Goal: Transaction & Acquisition: Purchase product/service

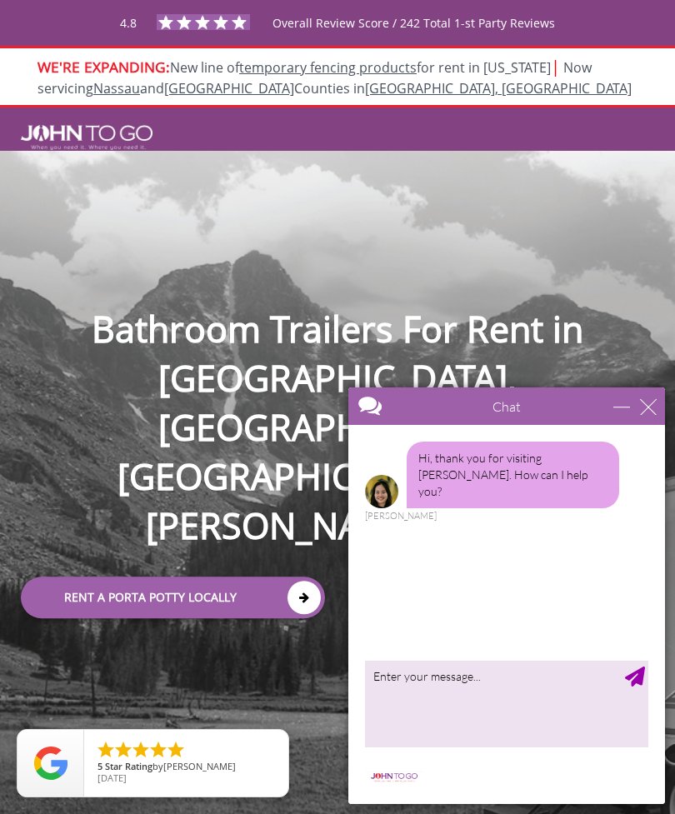
click at [303, 581] on icon at bounding box center [303, 597] width 33 height 33
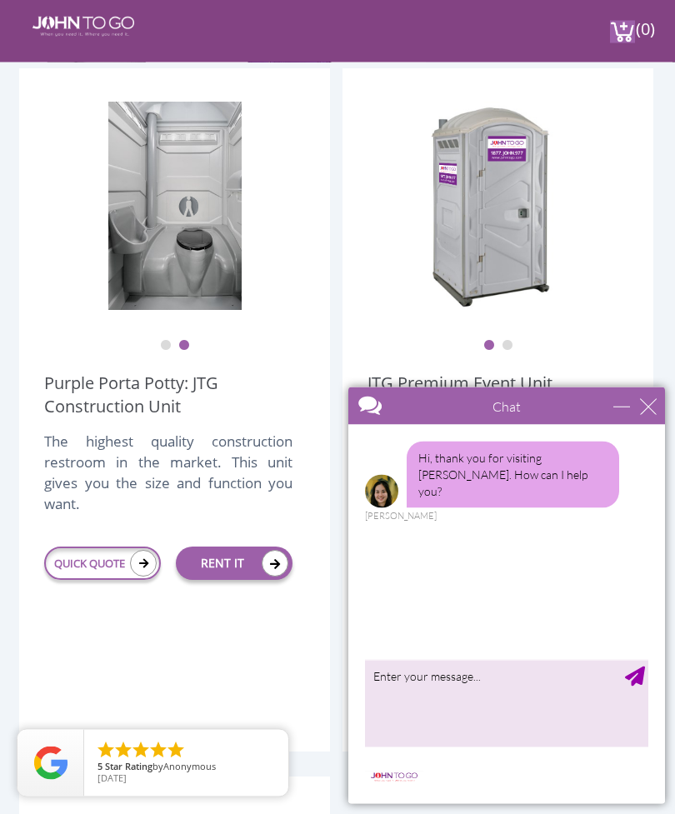
scroll to position [480, 0]
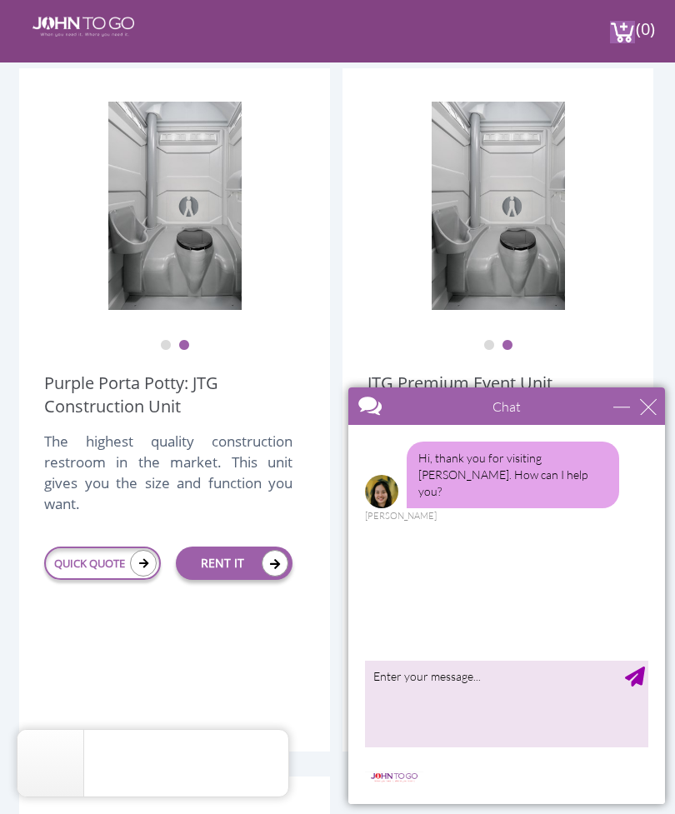
click at [224, 572] on link "RENT IT" at bounding box center [234, 563] width 117 height 33
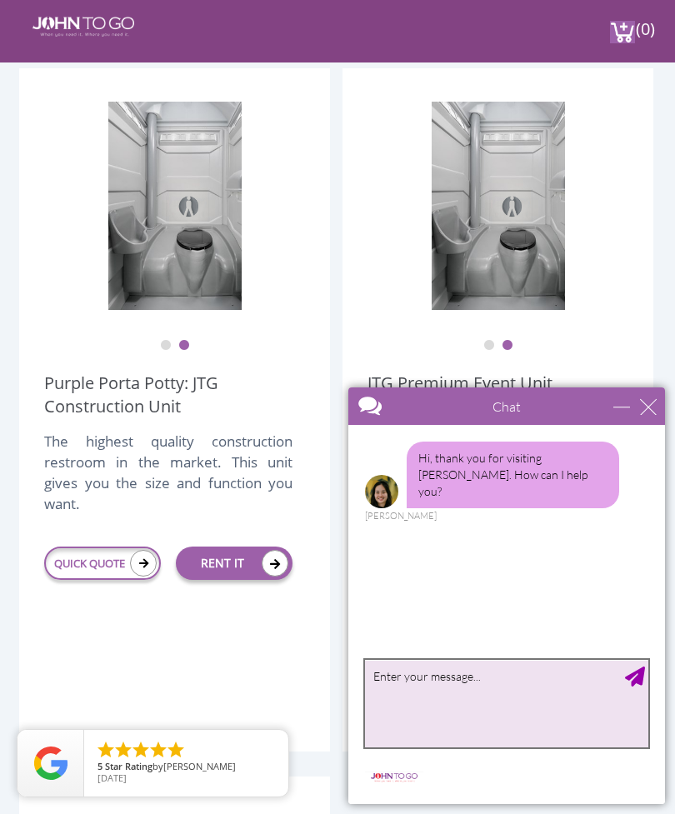
click at [501, 704] on textarea "type your message" at bounding box center [506, 703] width 283 height 87
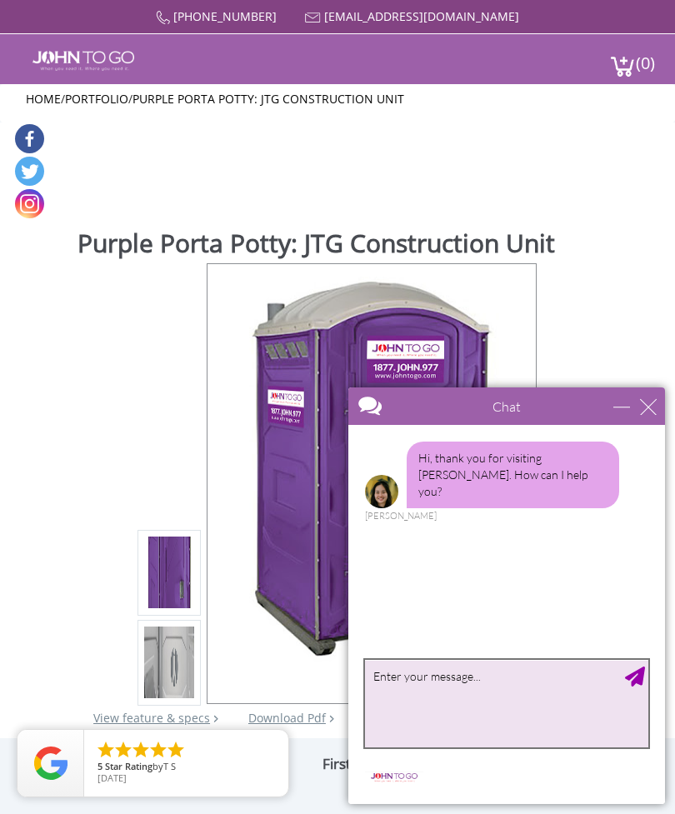
click at [468, 704] on textarea "type your message" at bounding box center [506, 703] width 283 height 87
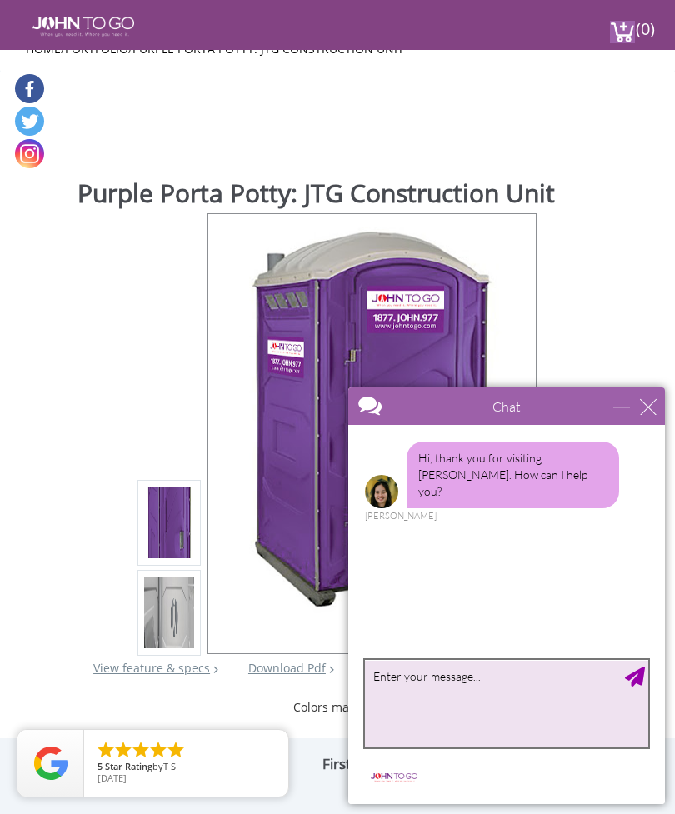
scroll to position [163, 0]
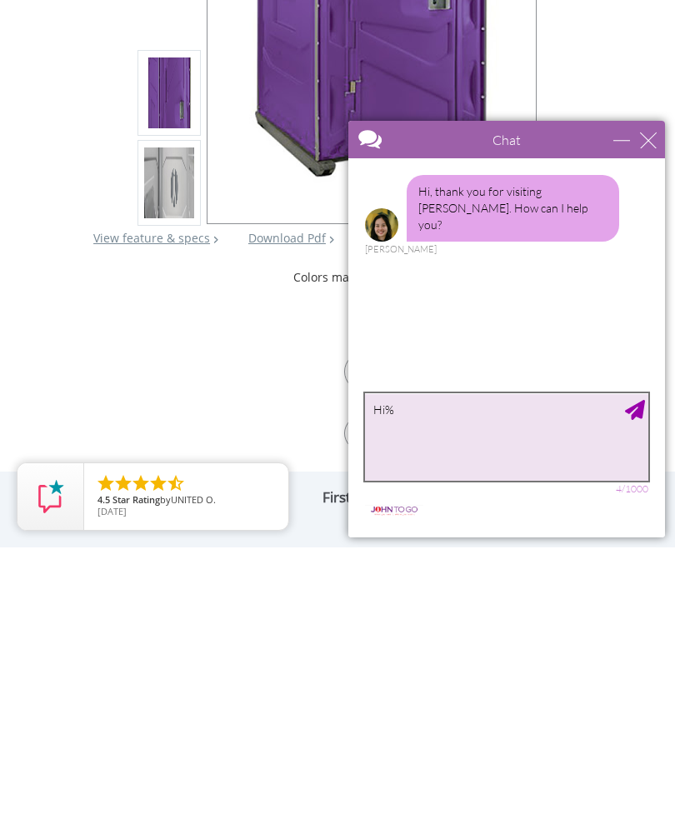
type textarea "Hi%"
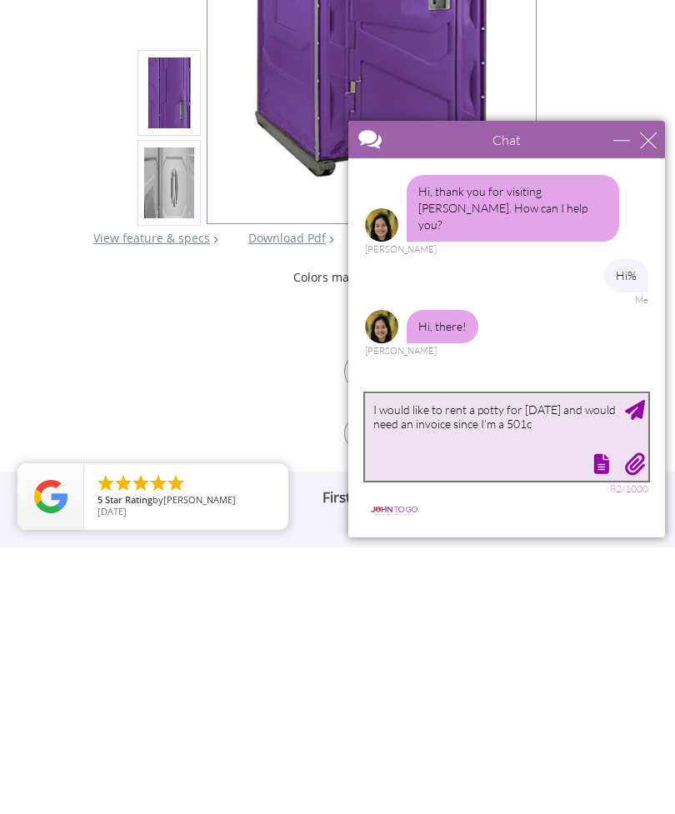
click at [647, 415] on textarea "I would like to rent a potty for Aug 24 and would need an invoice since I’m a 5…" at bounding box center [506, 436] width 283 height 87
type textarea "I would like to rent a potty for Aug 24 and would need an invoice since I’m a 5…"
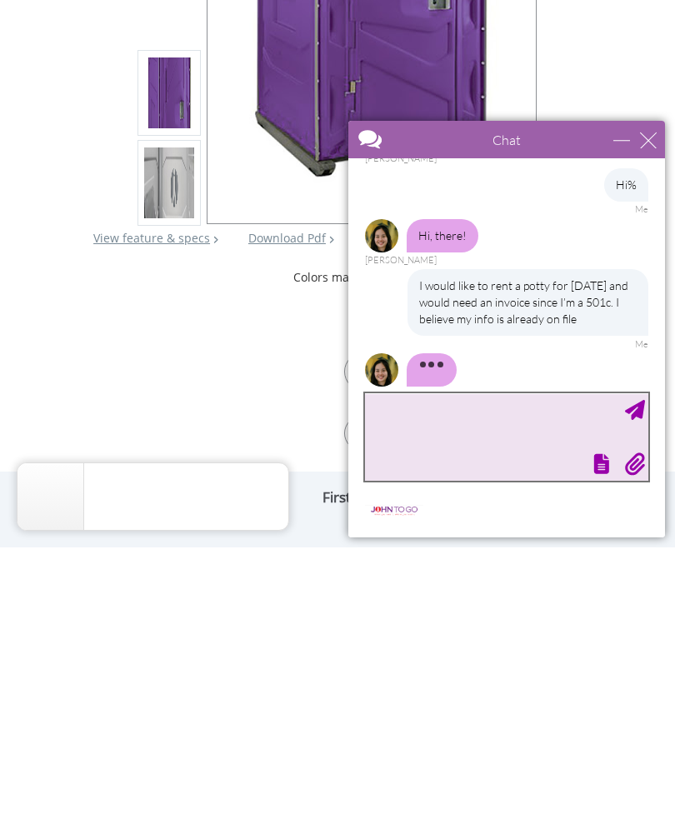
scroll to position [124, 0]
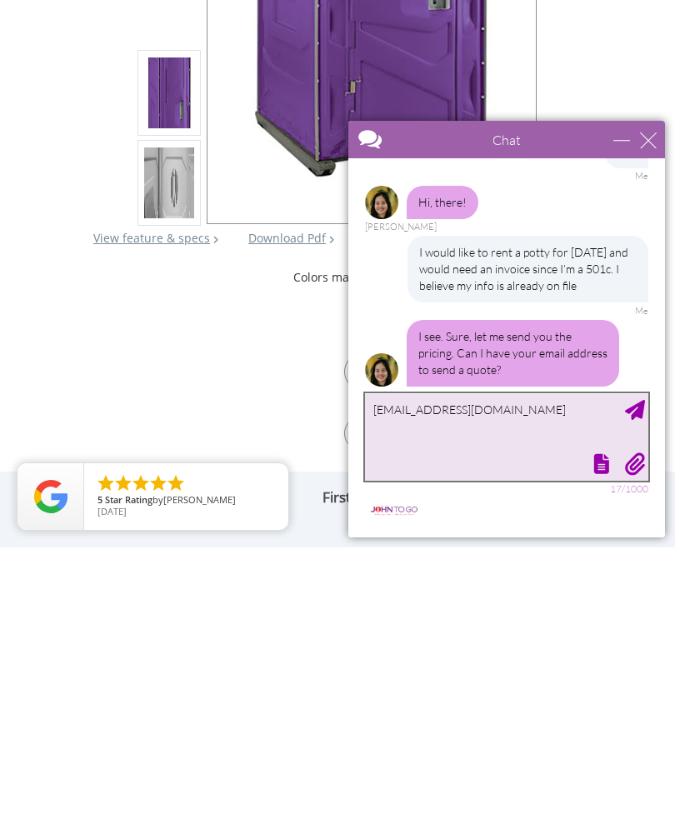
type textarea "[EMAIL_ADDRESS][DOMAIN_NAME]"
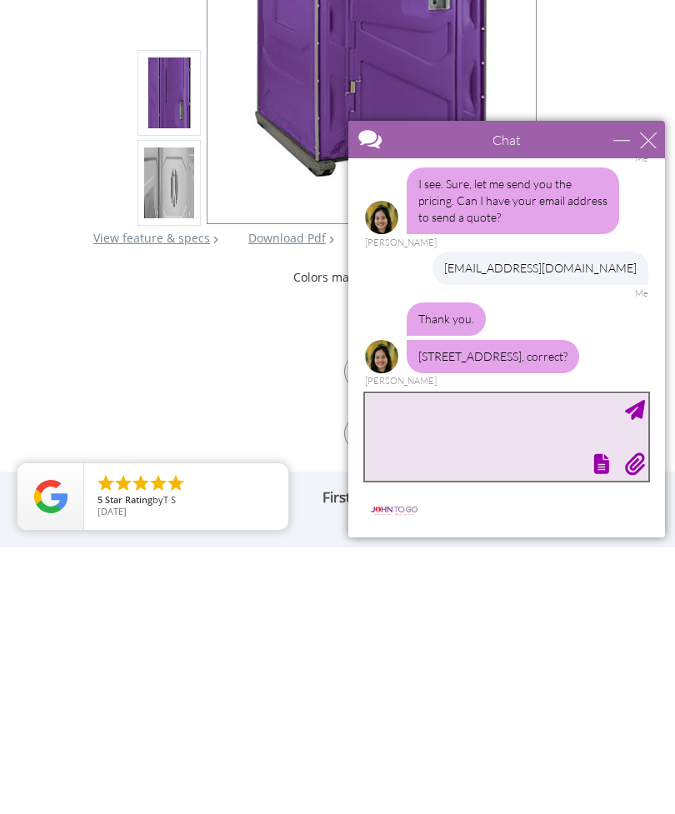
scroll to position [280, 0]
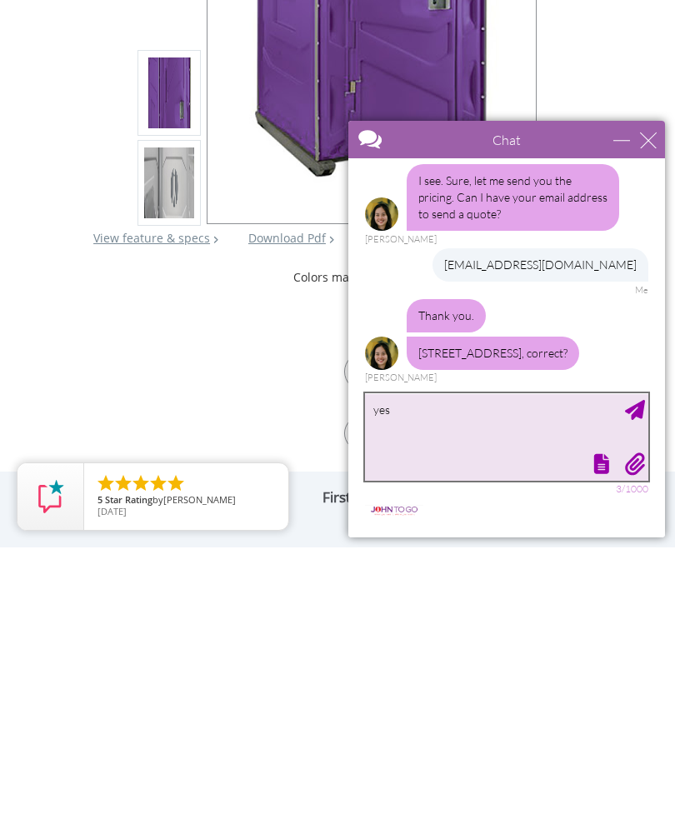
click at [635, 420] on textarea "yes" at bounding box center [506, 436] width 283 height 87
type textarea "yes it is"
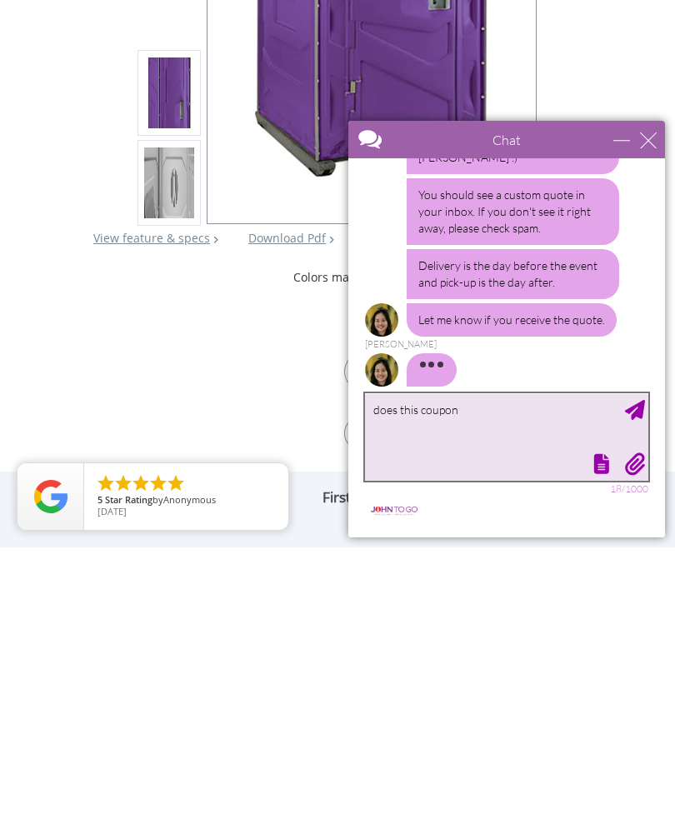
scroll to position [560, 0]
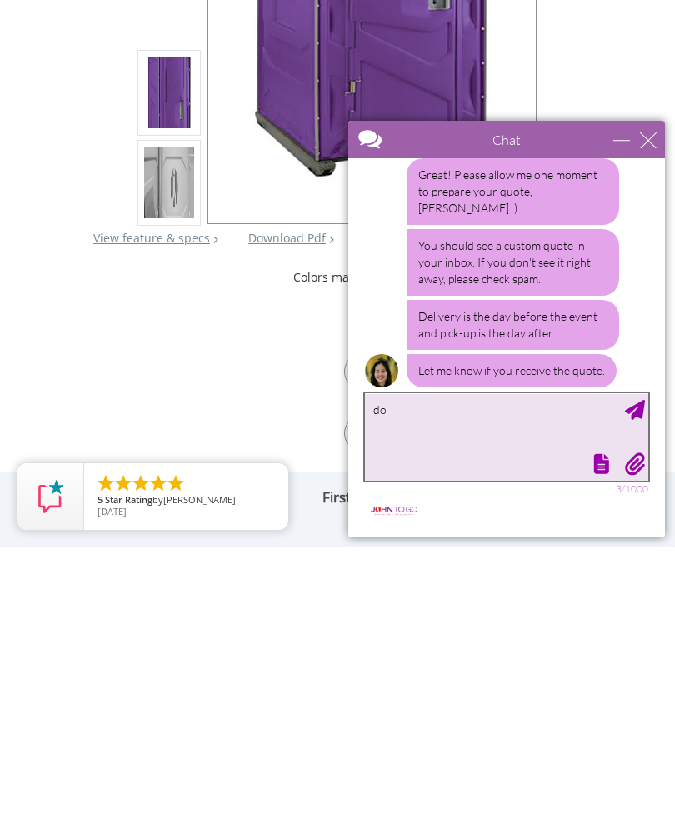
type textarea "d"
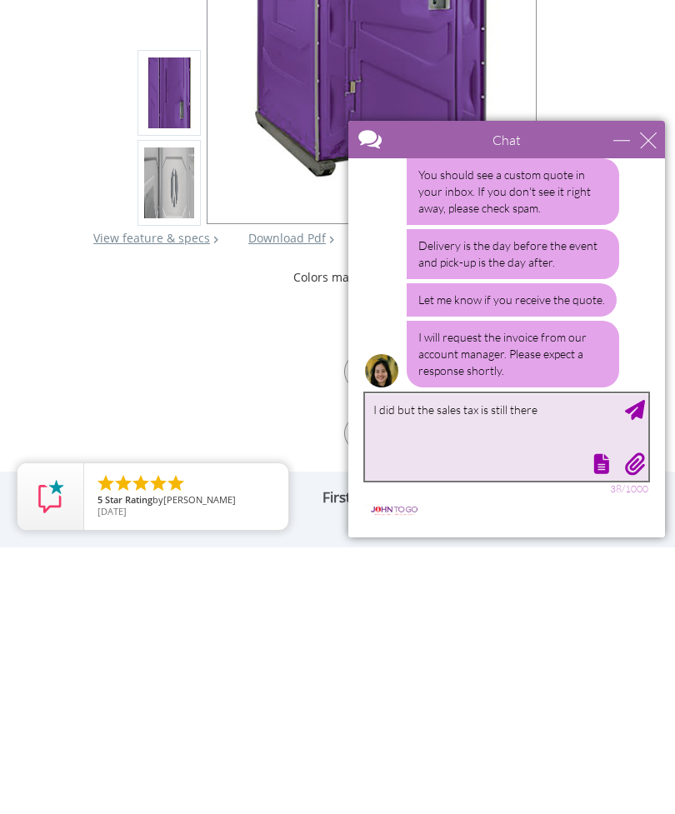
type textarea "I did but the sales tax is still there"
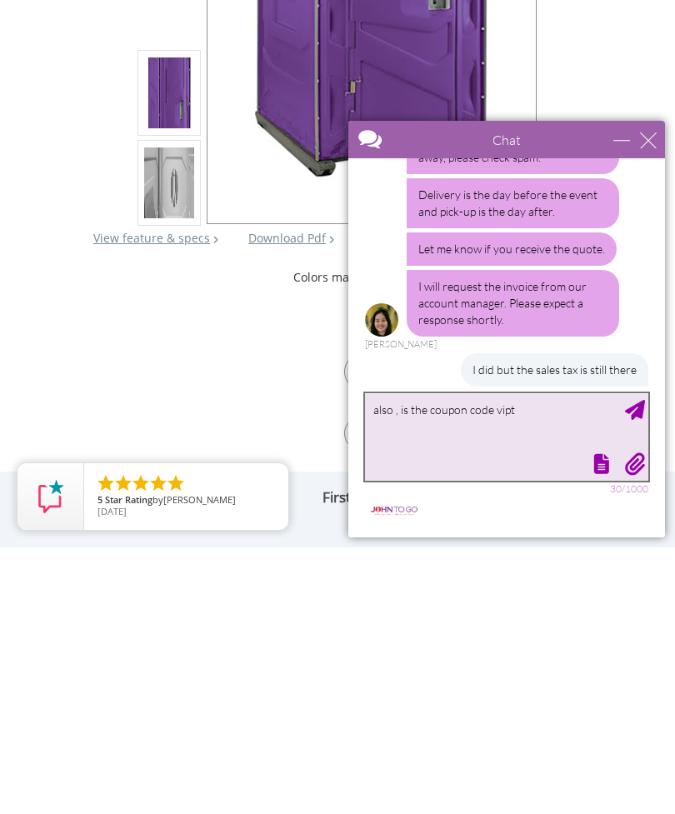
scroll to position [732, 0]
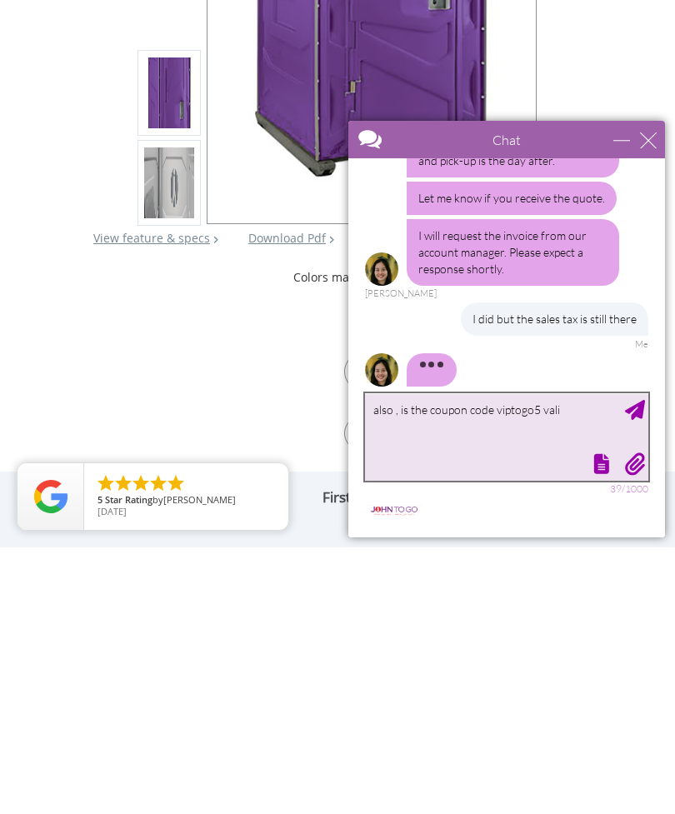
type textarea "also , is the coupon code viptogo5 valid"
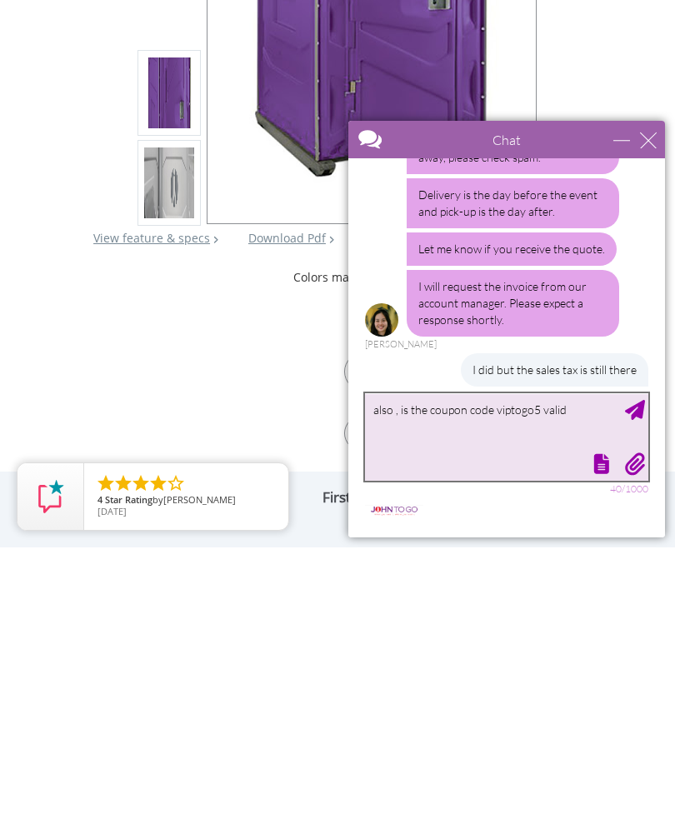
click at [639, 423] on textarea "also , is the coupon code viptogo5 valid" at bounding box center [506, 436] width 283 height 87
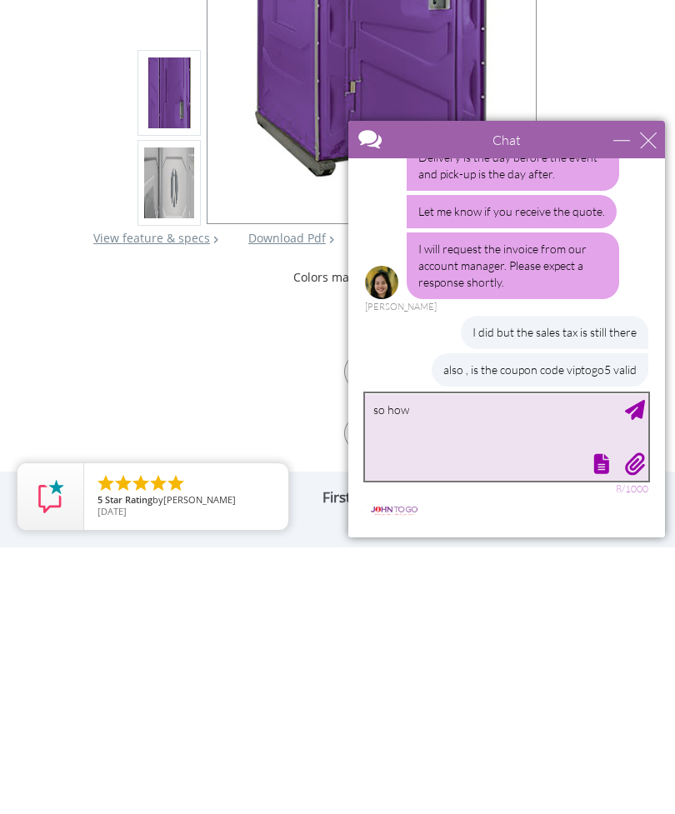
type textarea "so how"
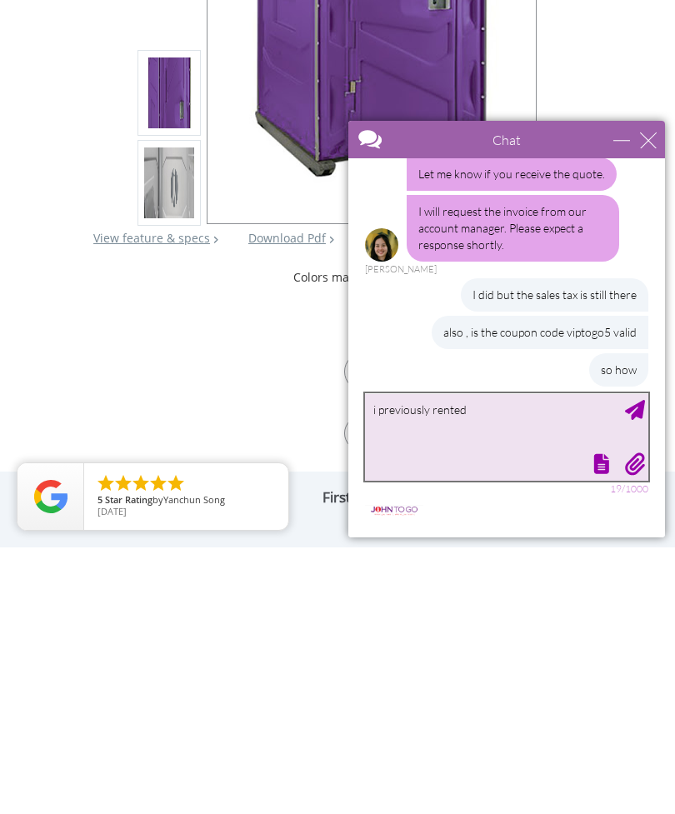
scroll to position [841, 0]
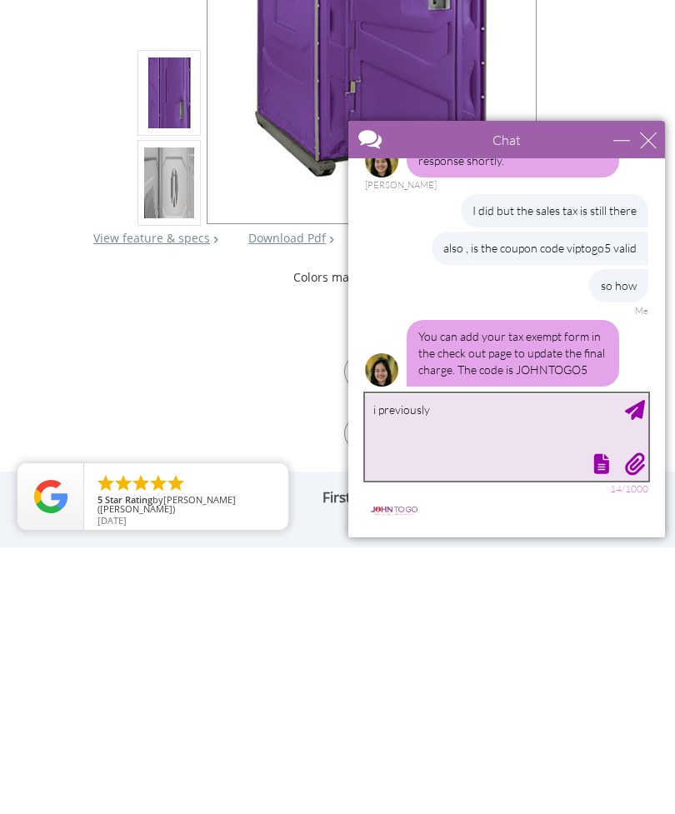
type textarea "i previously"
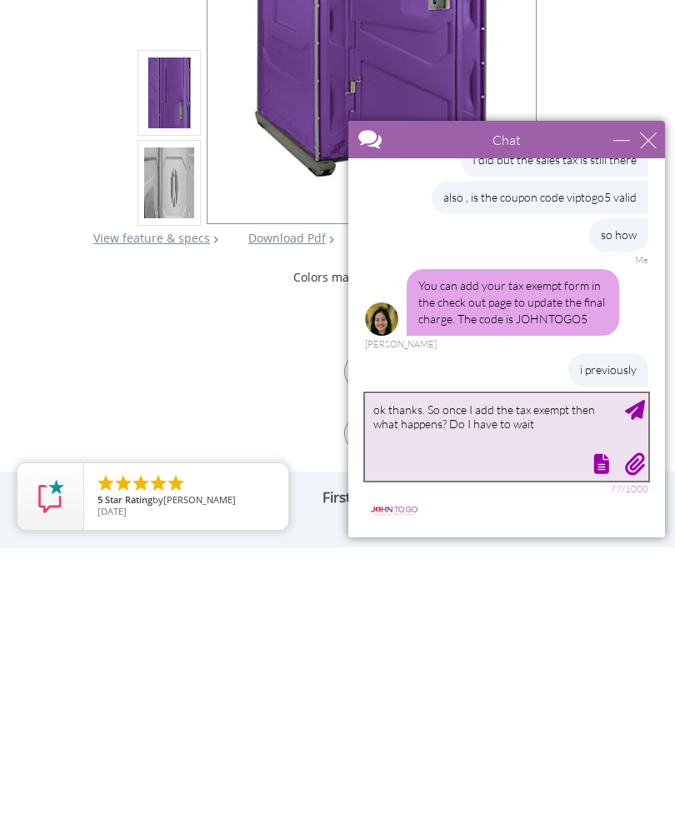
scroll to position [942, 0]
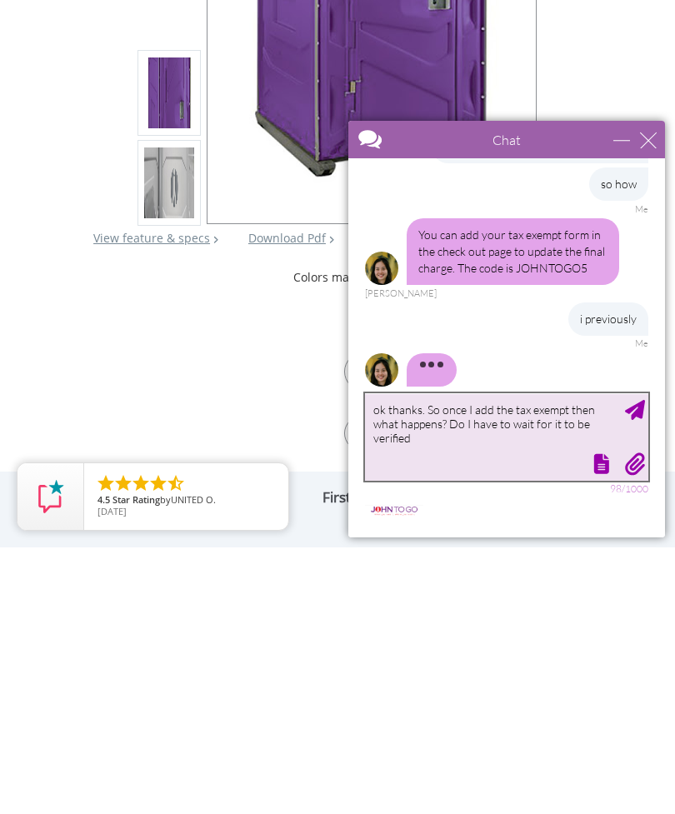
type textarea "ok thanks. So once I add the tax exempt then what happens? Do I have to wait fo…"
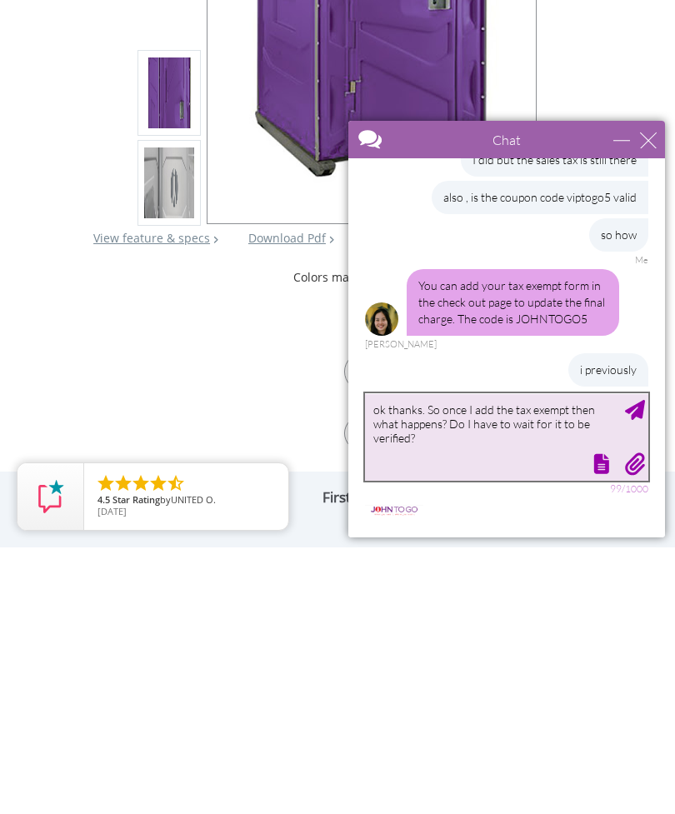
click at [638, 424] on textarea "ok thanks. So once I add the tax exempt then what happens? Do I have to wait fo…" at bounding box center [506, 436] width 283 height 87
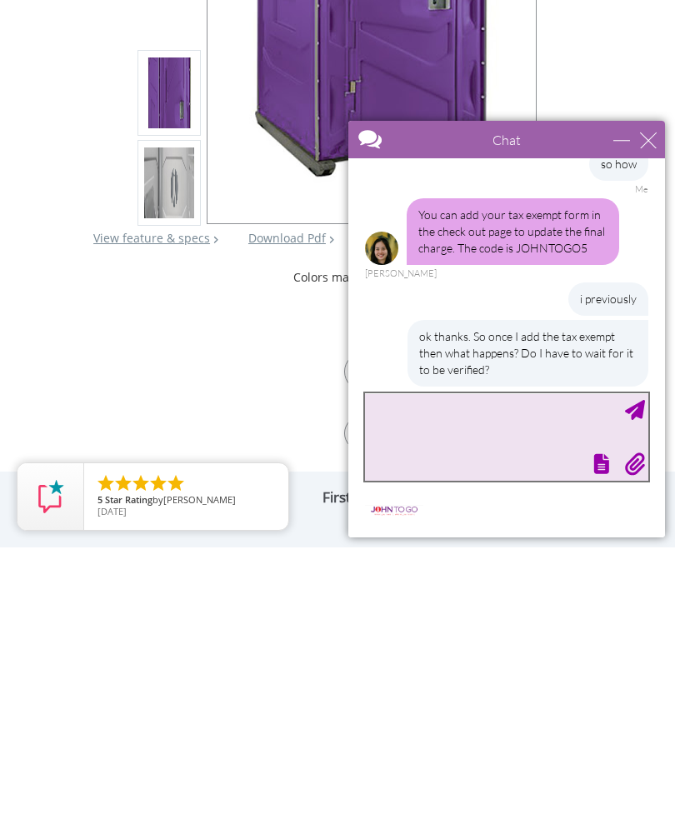
scroll to position [1047, 0]
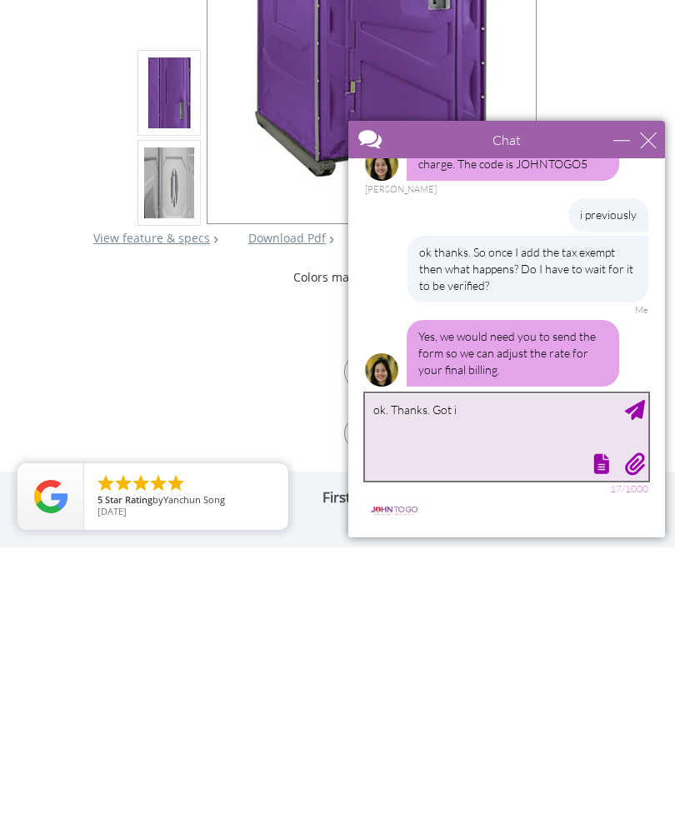
type textarea "ok. Thanks. Got it"
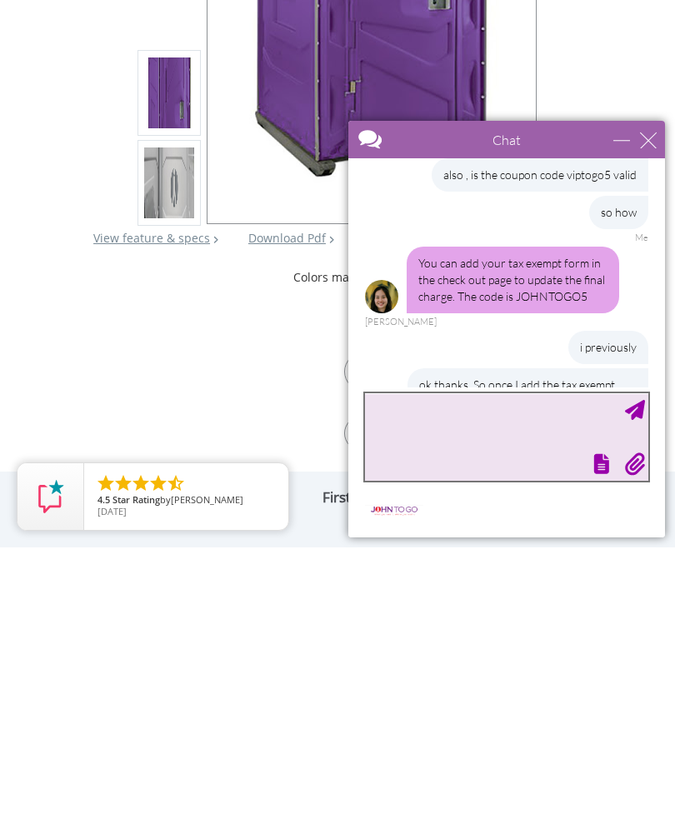
scroll to position [907, 0]
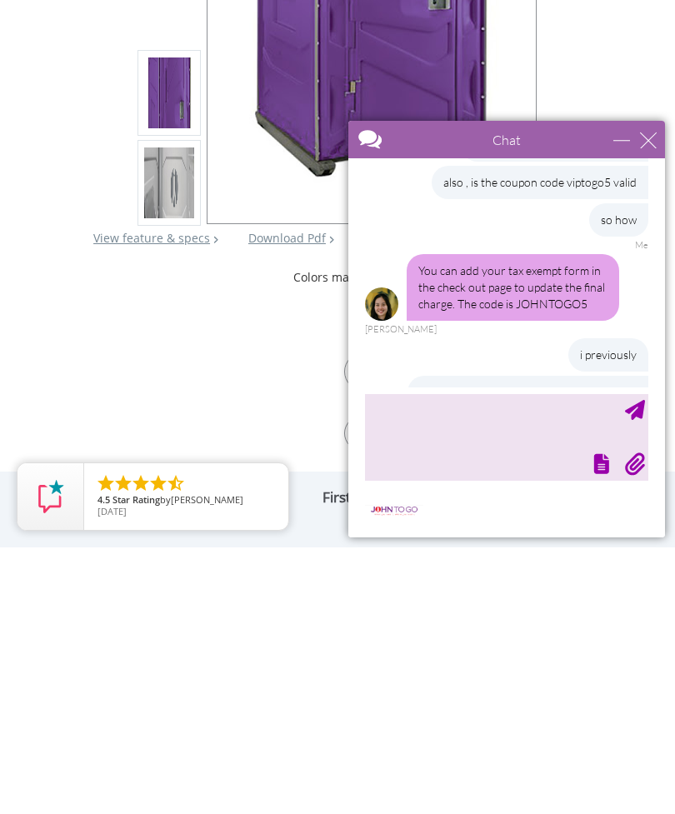
click at [562, 289] on div "You can add your tax exempt form in the check out page to update the final char…" at bounding box center [513, 287] width 212 height 67
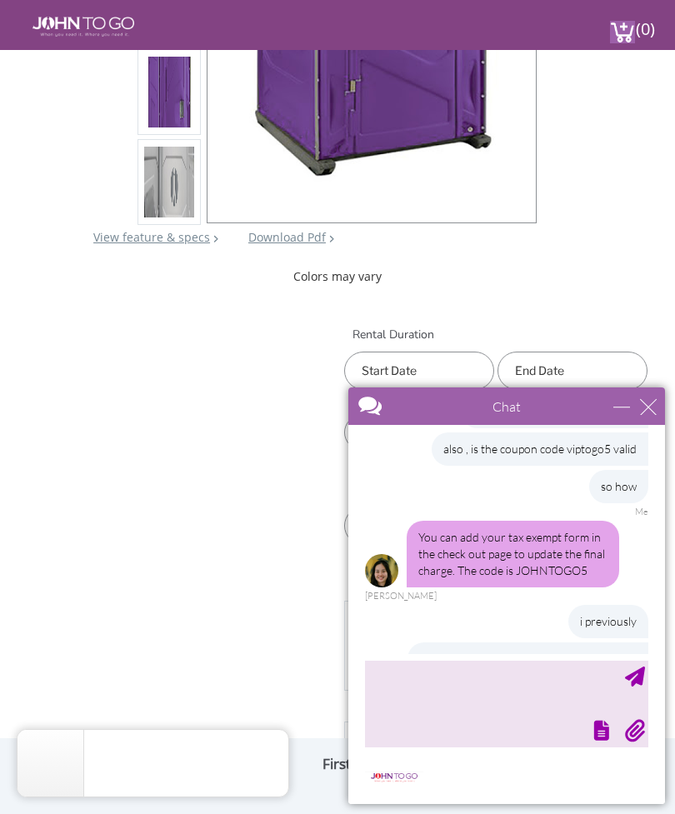
scroll to position [1147, 0]
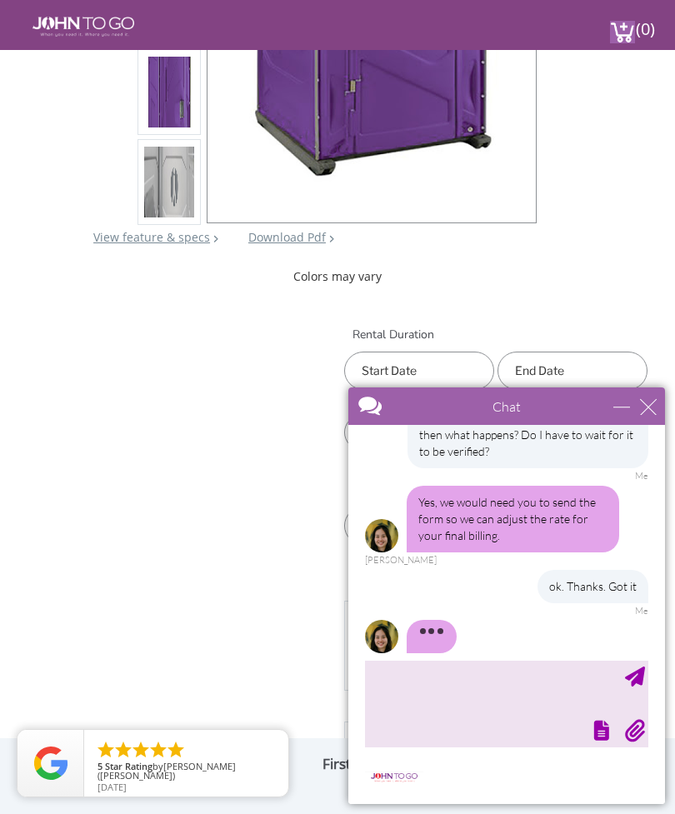
click at [605, 258] on div "View feature & specs Download Pdf Product PDF Addon PDF" at bounding box center [362, 246] width 598 height 35
click at [229, 406] on div "Purple Porta Potty: JTG Construction Unit View feature & specs Download Pdf Pro…" at bounding box center [337, 250] width 648 height 1216
click at [615, 411] on div "minimize" at bounding box center [621, 406] width 17 height 17
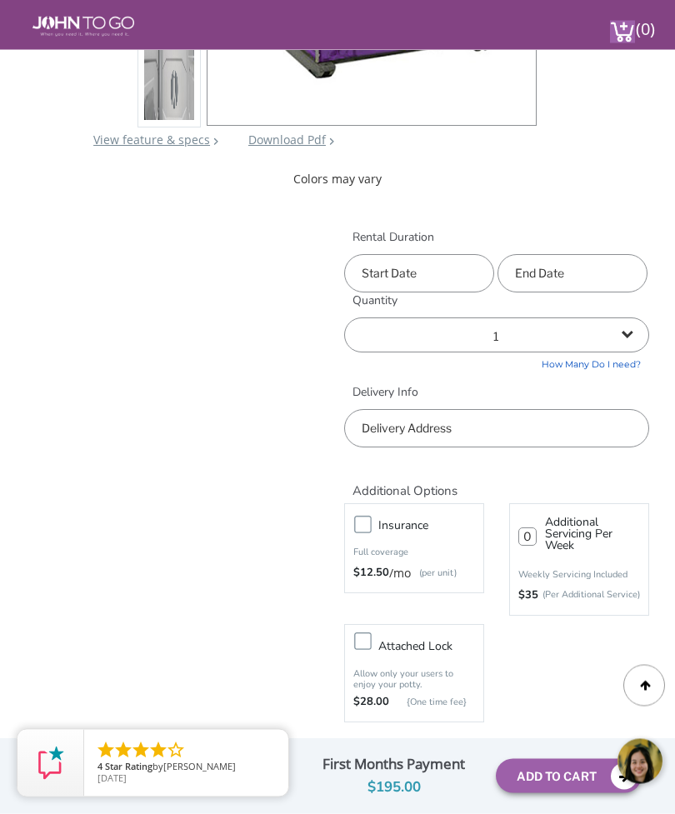
click at [437, 270] on input "text" at bounding box center [419, 274] width 150 height 38
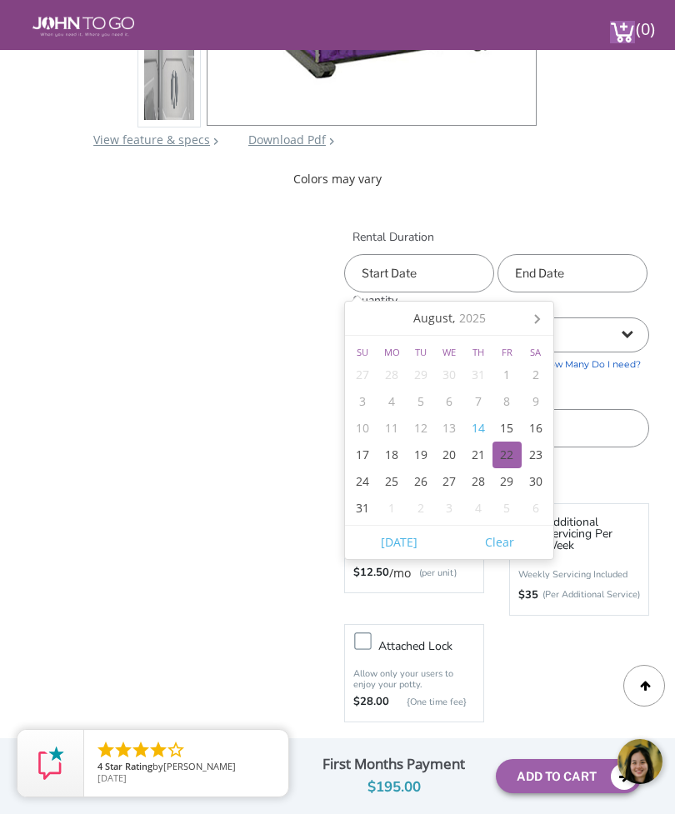
click at [507, 459] on div "22" at bounding box center [506, 455] width 29 height 27
type input "08/22/2025"
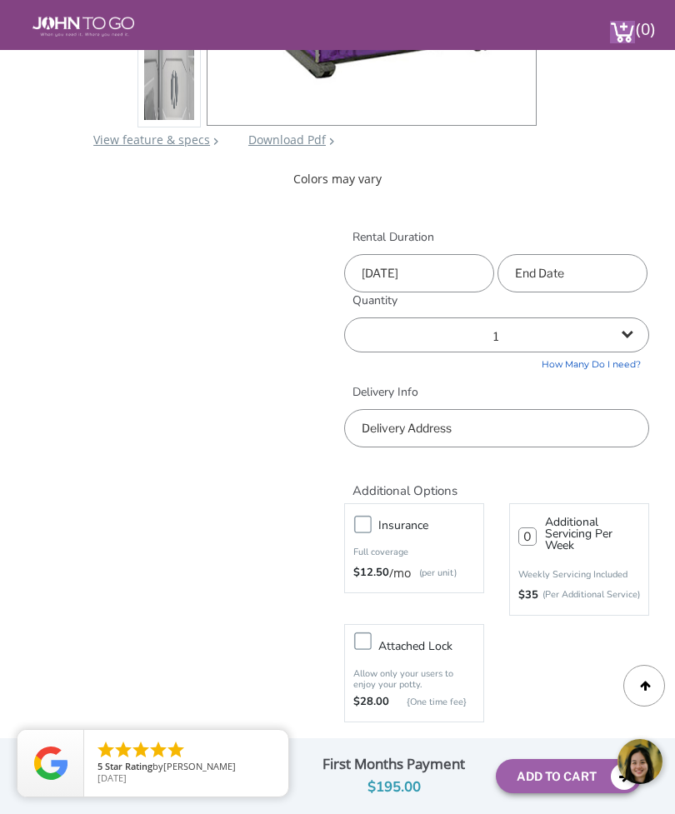
click at [597, 267] on input "text" at bounding box center [572, 273] width 150 height 38
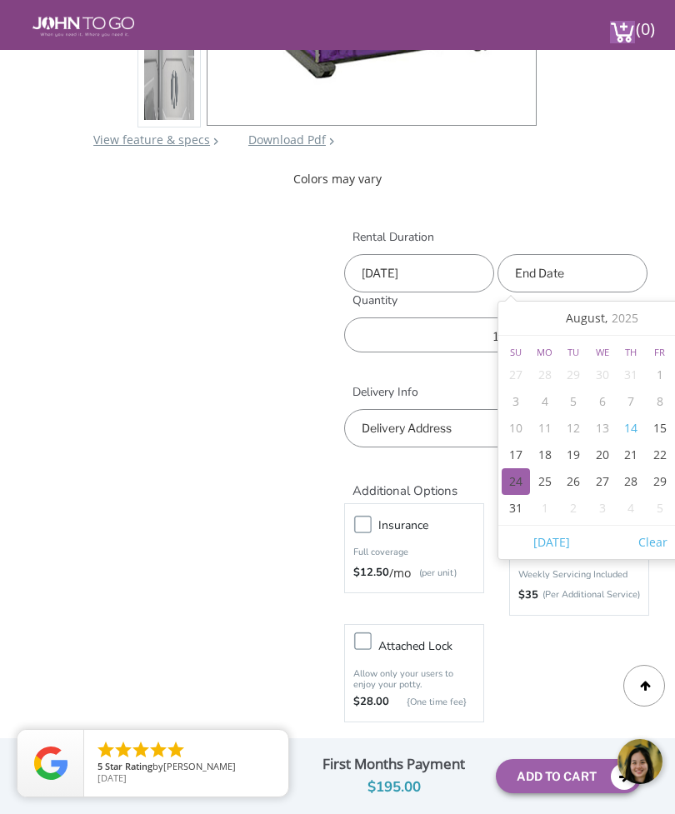
click at [521, 482] on div "24" at bounding box center [516, 481] width 29 height 27
type input "08/24/2025"
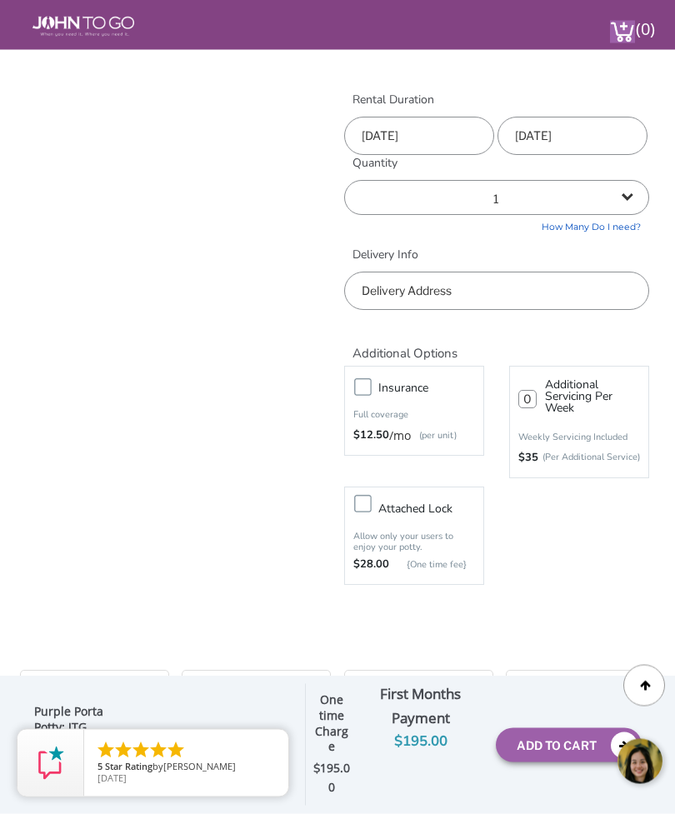
scroll to position [667, 0]
click at [592, 293] on input "text" at bounding box center [496, 290] width 305 height 38
click at [527, 283] on input "text" at bounding box center [496, 290] width 305 height 38
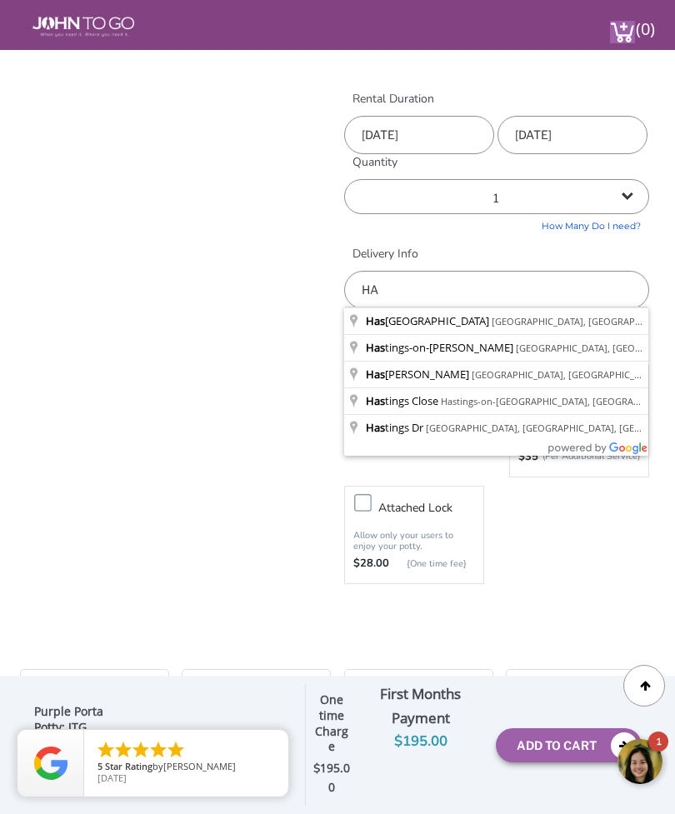
type input "H"
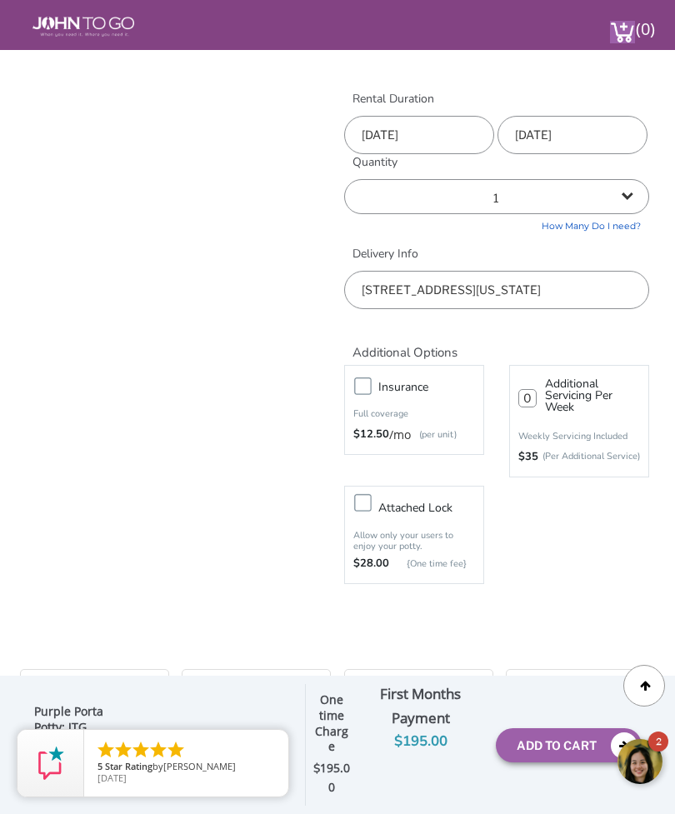
click at [398, 289] on input "457s 3rd Avenue, New York, NY, USA" at bounding box center [496, 290] width 305 height 38
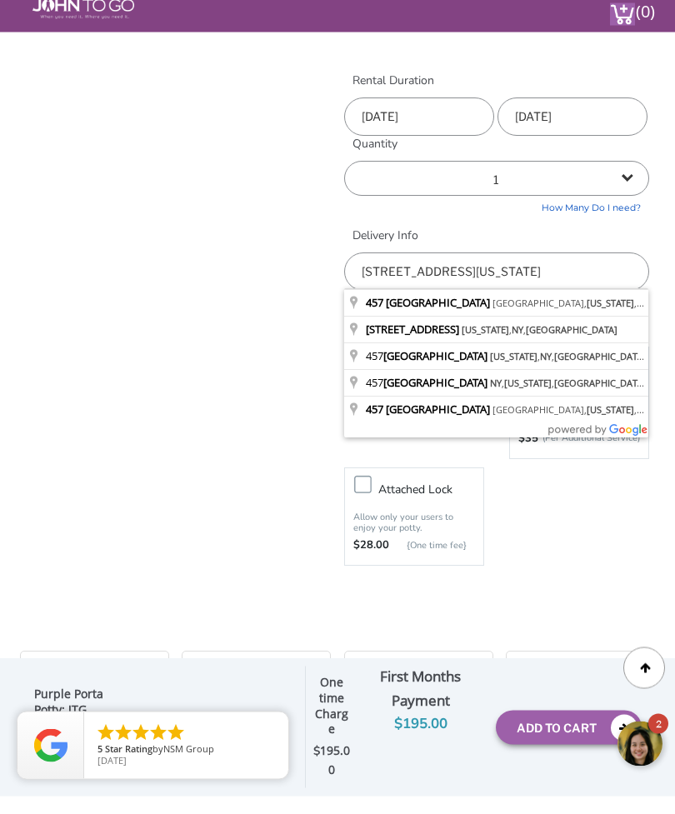
click at [466, 271] on input "457 South 3rd Avenue, New York, NY, USA" at bounding box center [496, 290] width 305 height 38
click at [520, 271] on input "457 South 3rd Avenue, New York, NY, USA" at bounding box center [496, 290] width 305 height 38
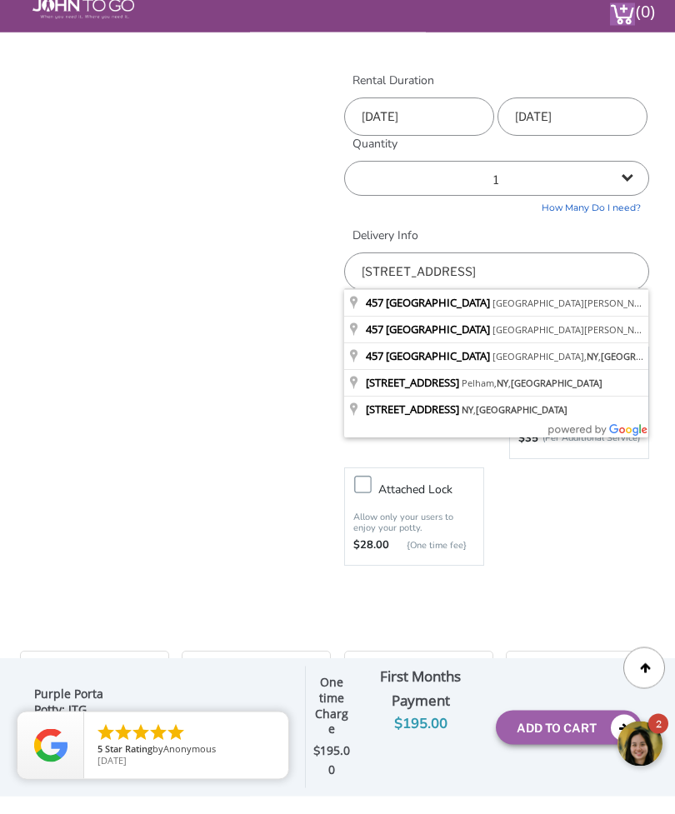
type input "457 South 3rd Avenue, Mount Vernon, NY, USA"
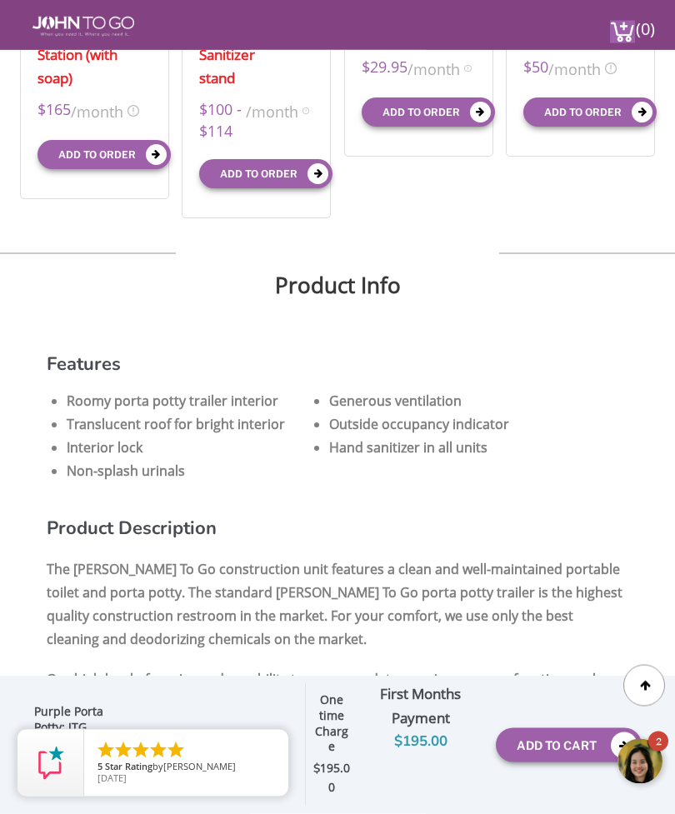
scroll to position [1514, 0]
click at [543, 754] on body "2 [Thank you for contacting us. Chat session disconnected.]" at bounding box center [577, 762] width 196 height 70
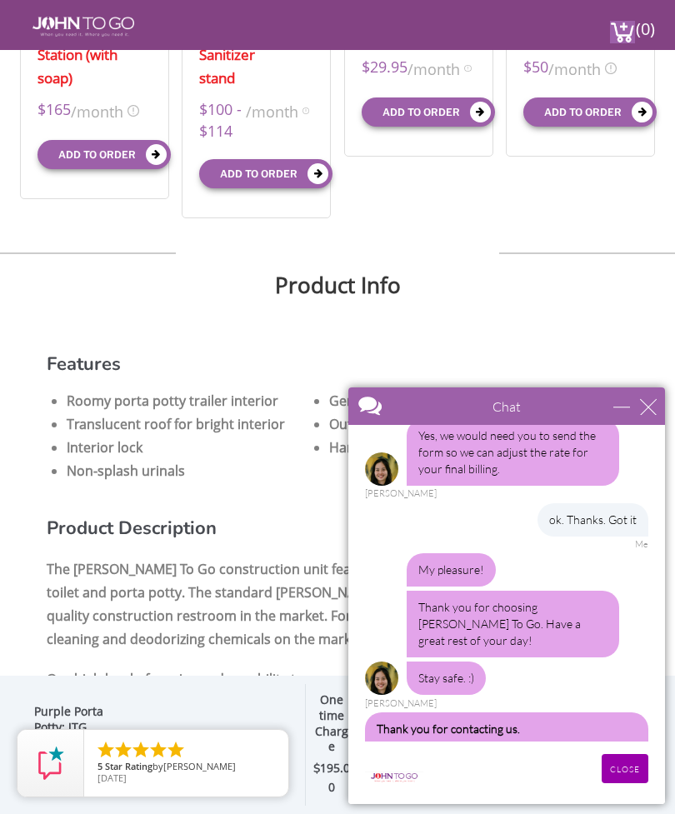
click at [653, 411] on div "close" at bounding box center [648, 406] width 17 height 17
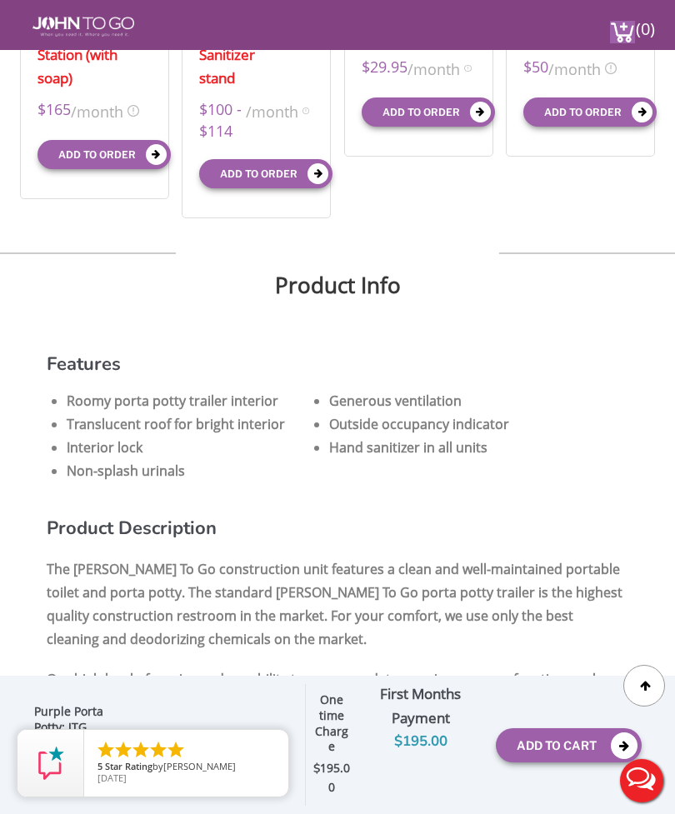
scroll to position [0, 0]
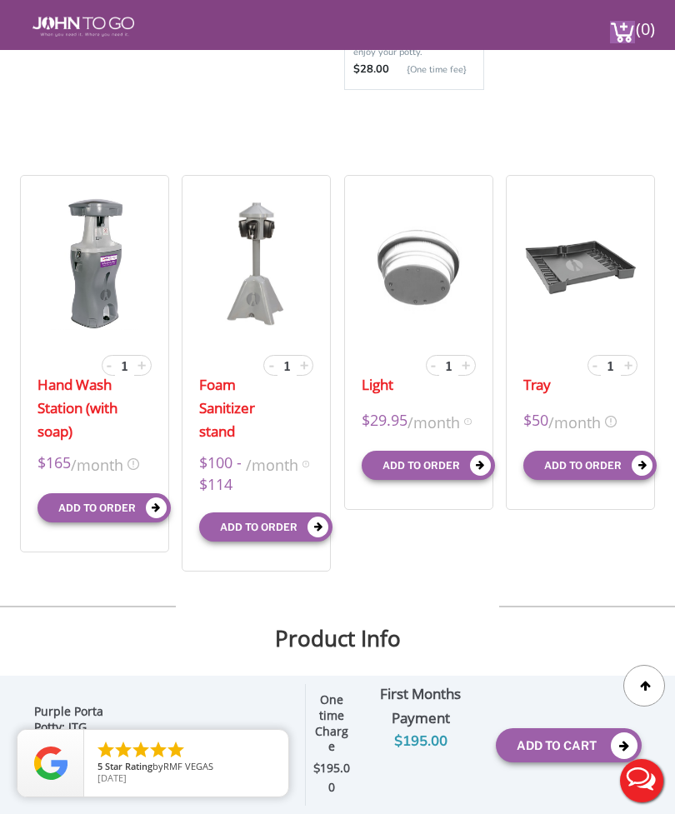
click at [559, 749] on button "Add To Cart" at bounding box center [569, 745] width 146 height 34
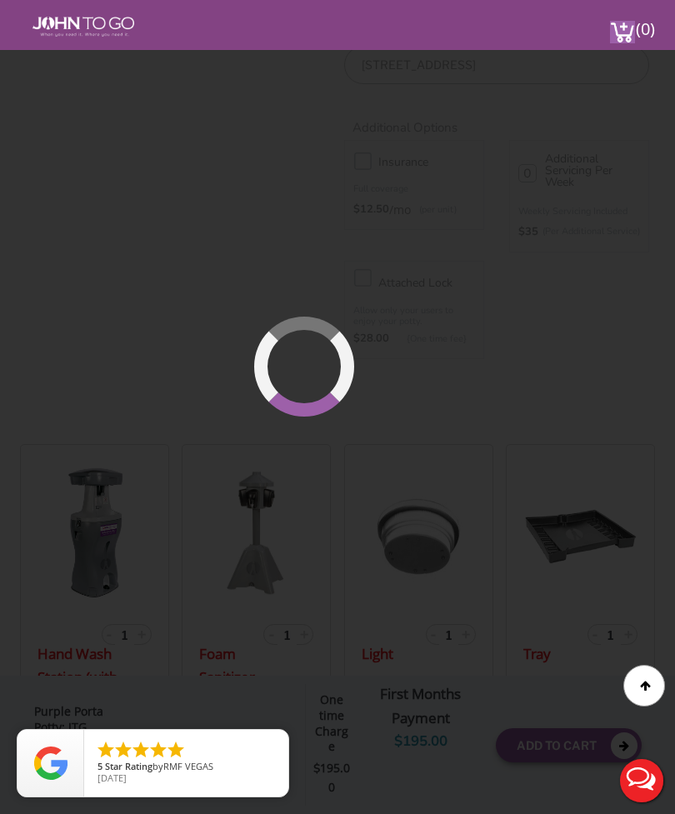
scroll to position [757, 0]
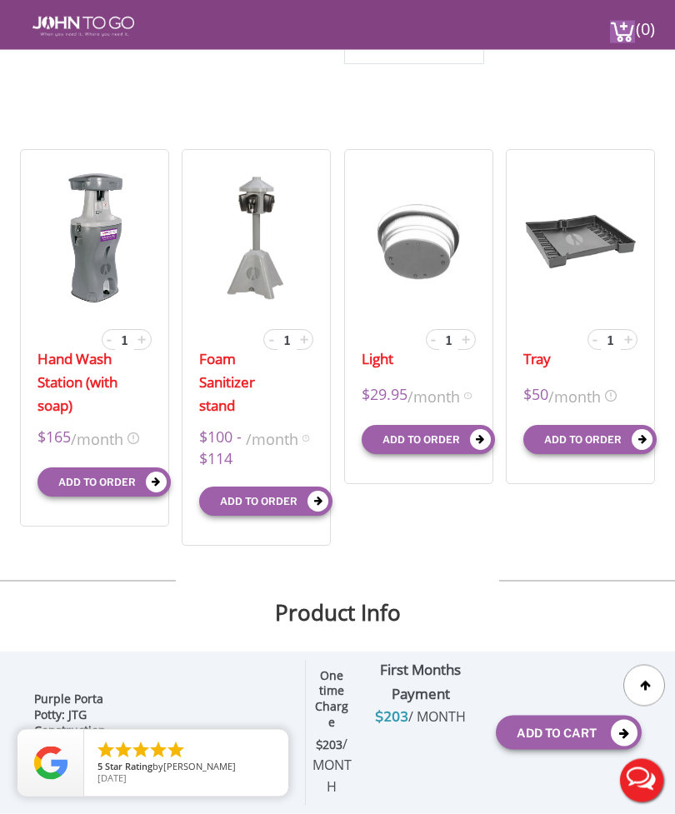
click at [546, 750] on button "Add To Cart" at bounding box center [569, 733] width 146 height 34
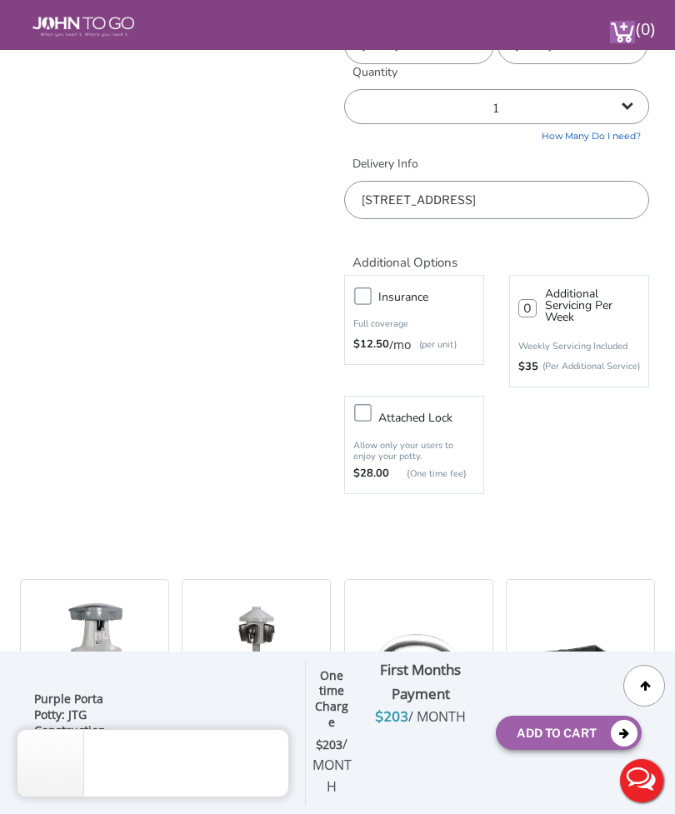
click at [622, 747] on icon at bounding box center [624, 733] width 27 height 27
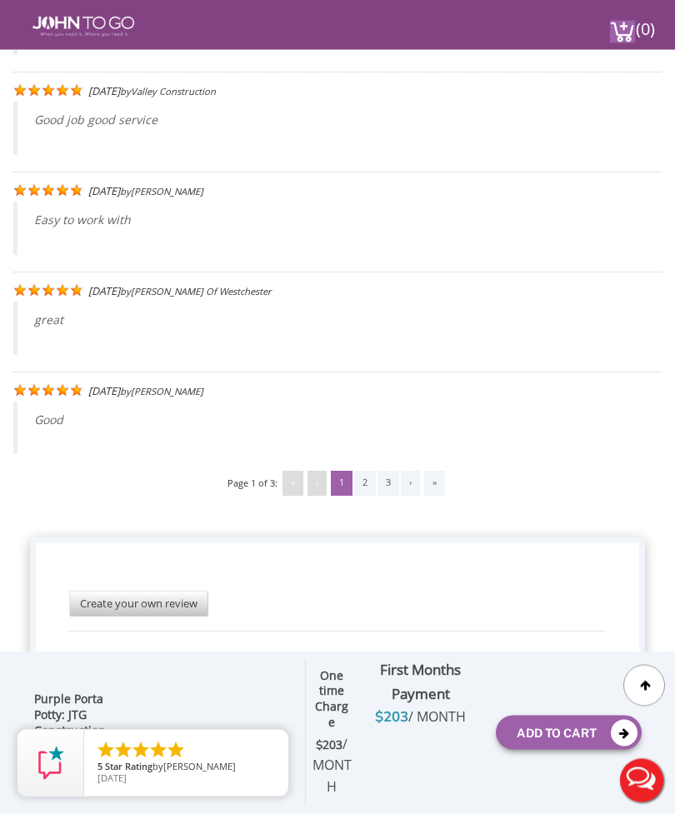
scroll to position [4498, 0]
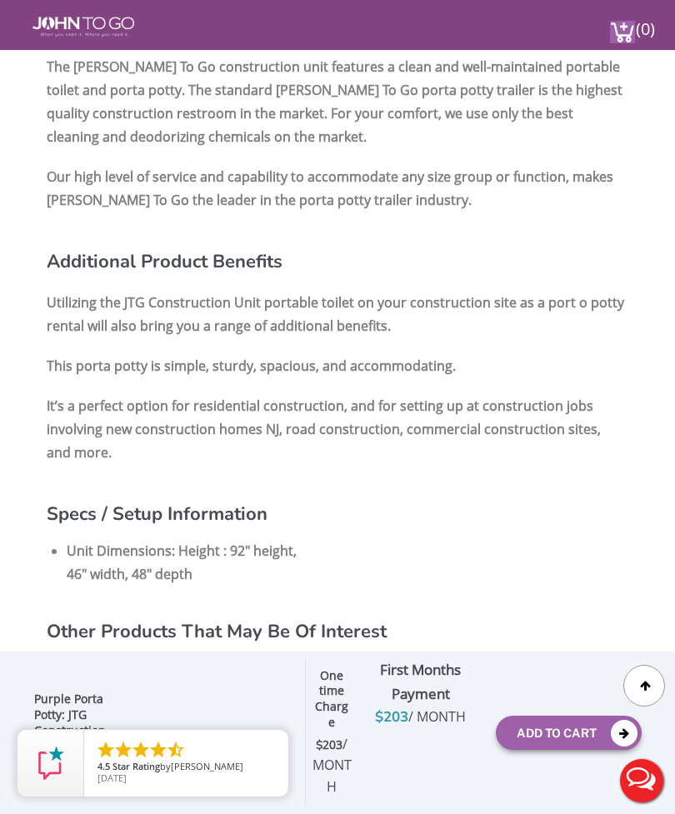
click at [579, 741] on button "Add To Cart" at bounding box center [569, 733] width 146 height 34
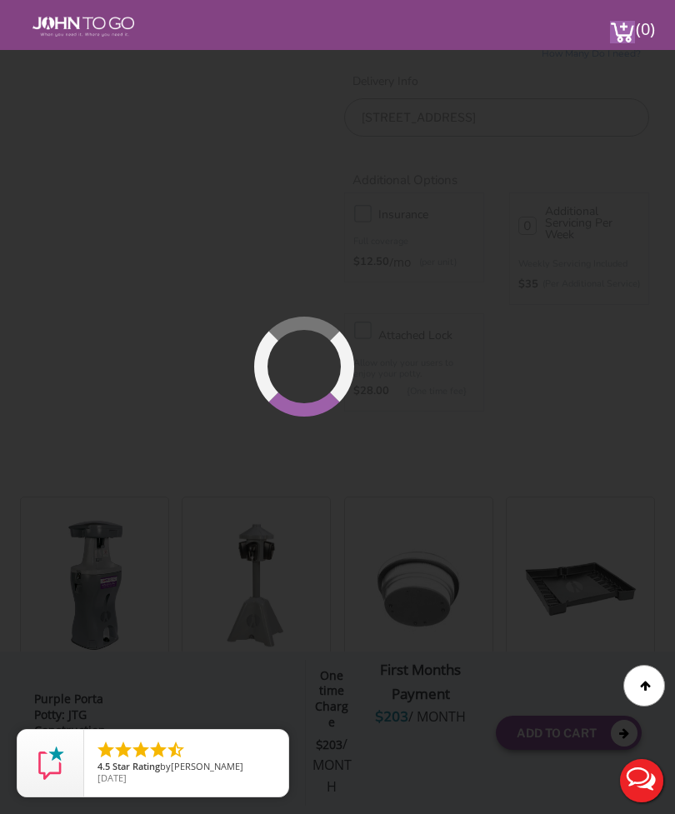
scroll to position [757, 0]
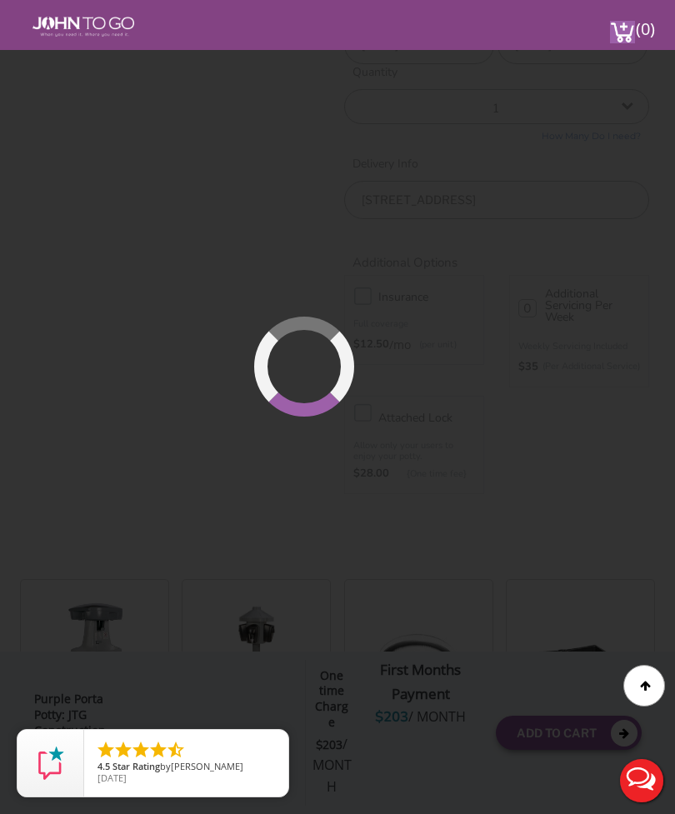
click at [600, 724] on div at bounding box center [337, 407] width 675 height 814
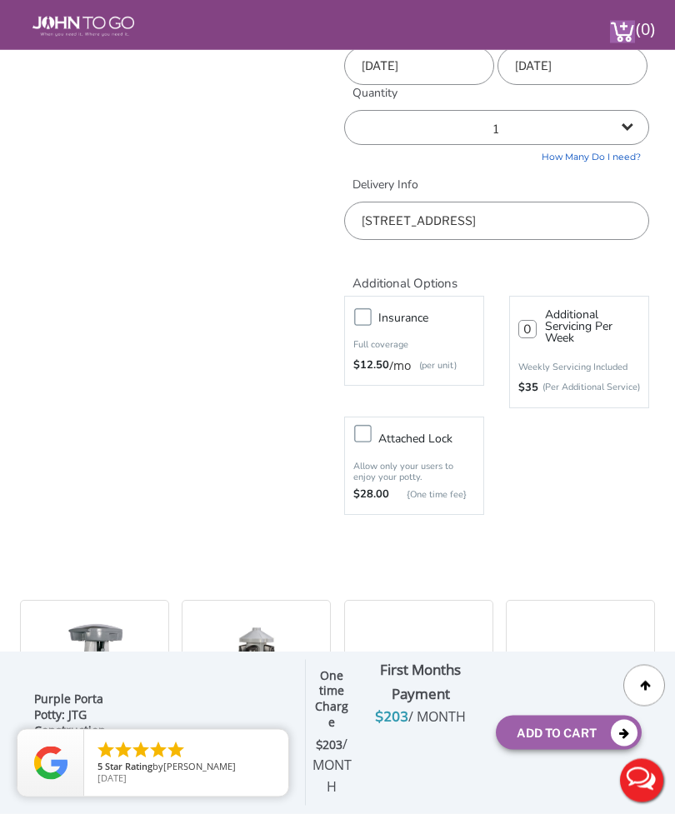
click at [606, 750] on button "Add To Cart" at bounding box center [569, 733] width 146 height 34
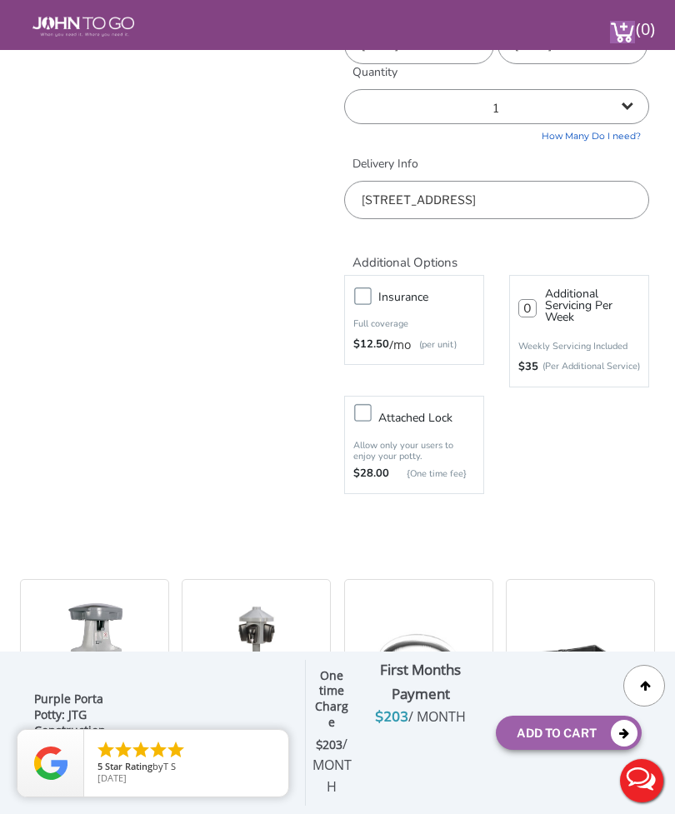
click at [630, 23] on img at bounding box center [622, 32] width 25 height 22
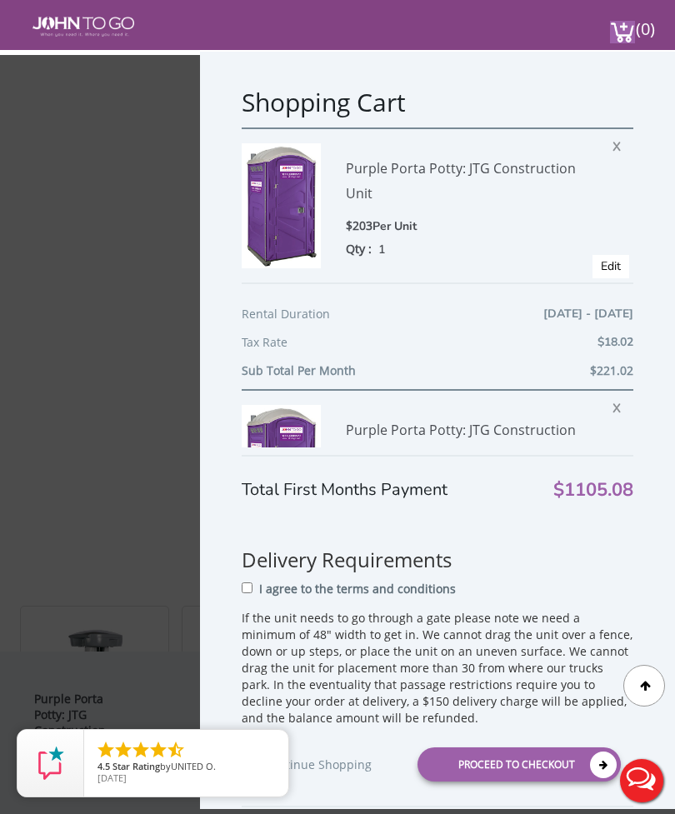
scroll to position [728, 0]
click at [613, 413] on span "X" at bounding box center [620, 406] width 17 height 22
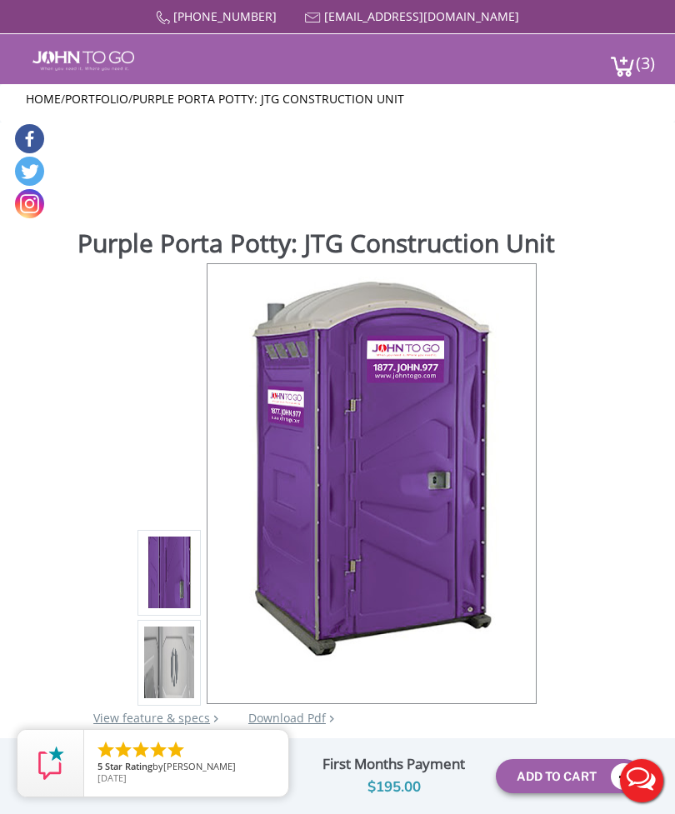
click at [628, 64] on img at bounding box center [622, 66] width 25 height 22
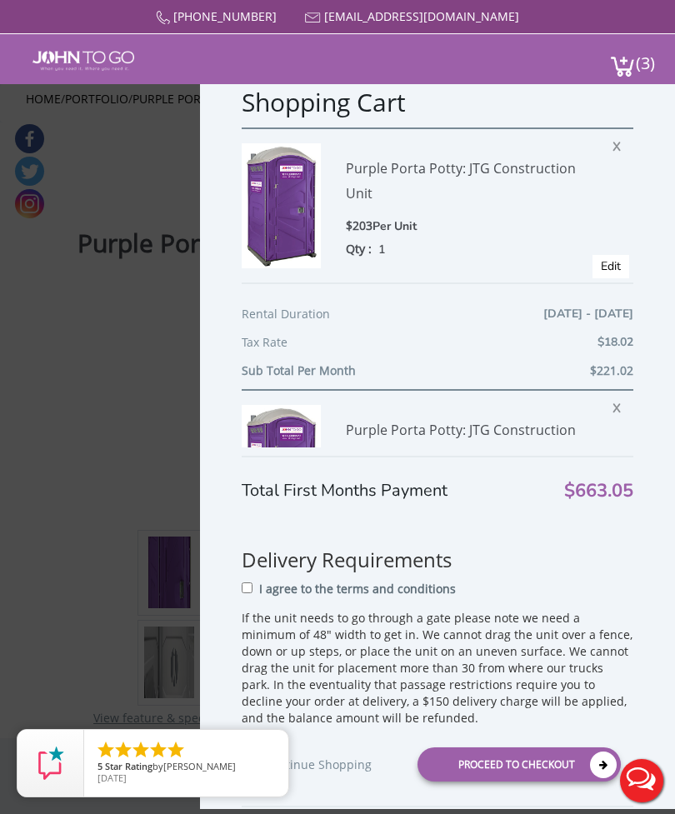
click at [612, 414] on span "X" at bounding box center [620, 406] width 17 height 22
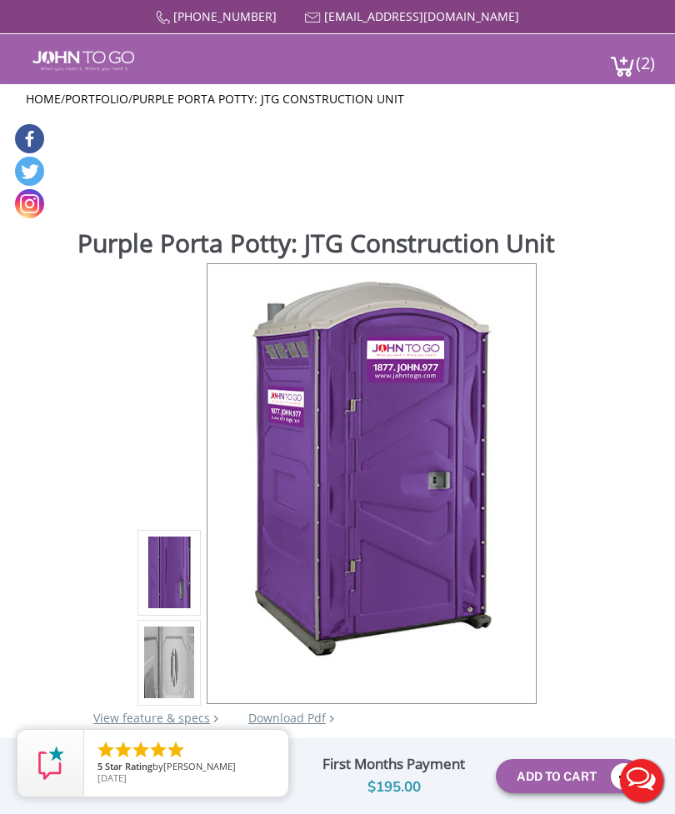
click at [632, 70] on img at bounding box center [622, 66] width 25 height 22
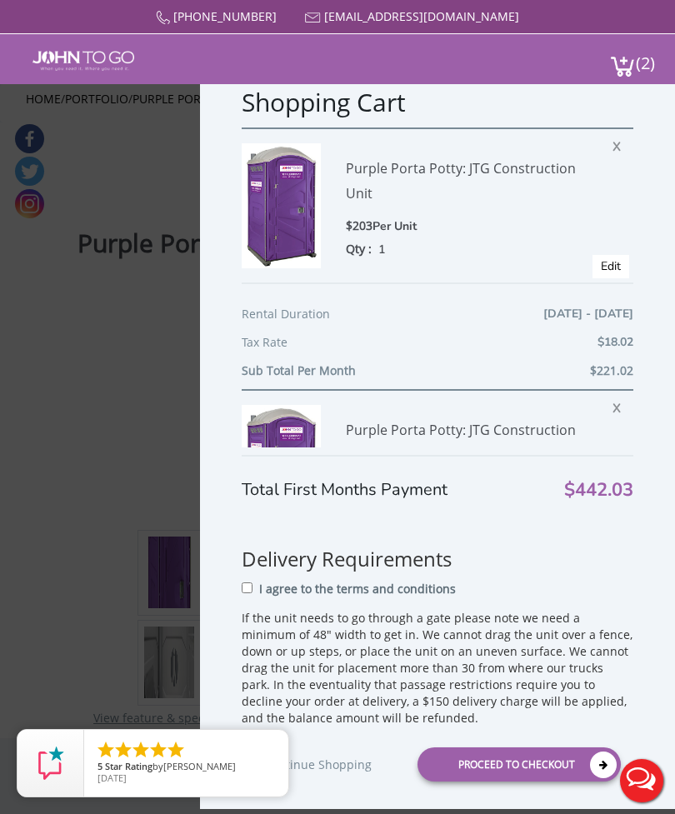
click at [615, 412] on span "X" at bounding box center [620, 406] width 17 height 22
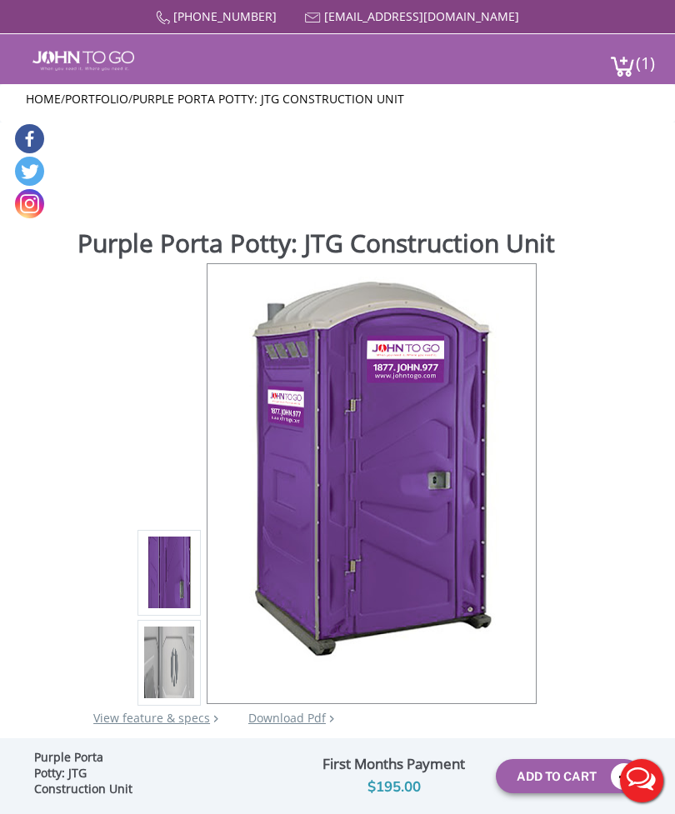
click at [632, 72] on img at bounding box center [622, 66] width 25 height 22
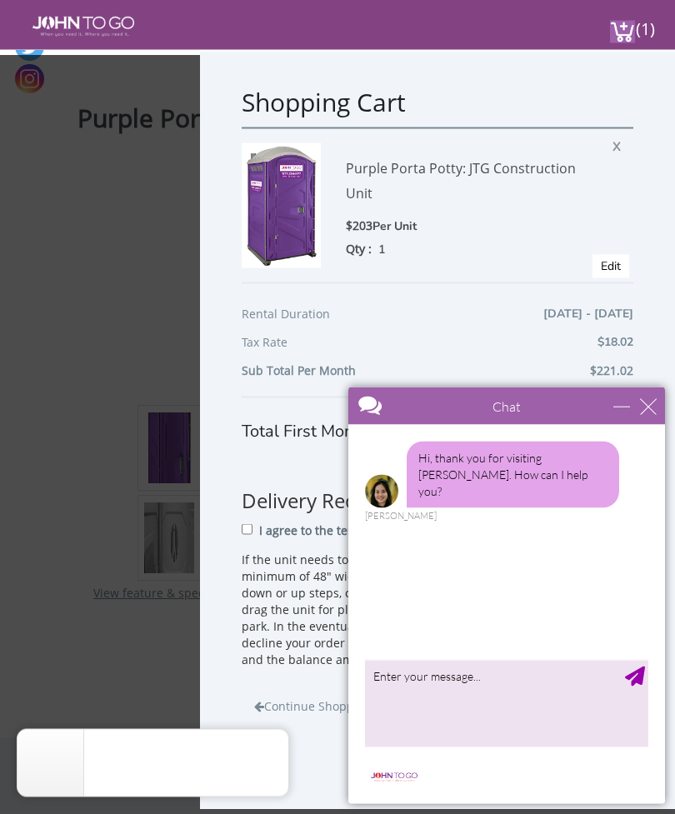
scroll to position [75, 0]
click at [644, 414] on div "close" at bounding box center [648, 406] width 17 height 17
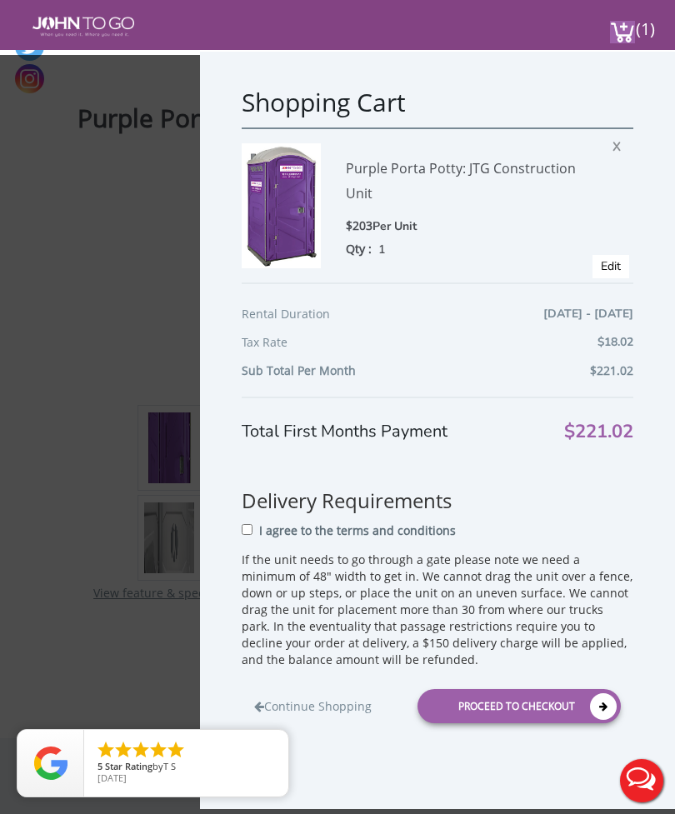
scroll to position [0, 0]
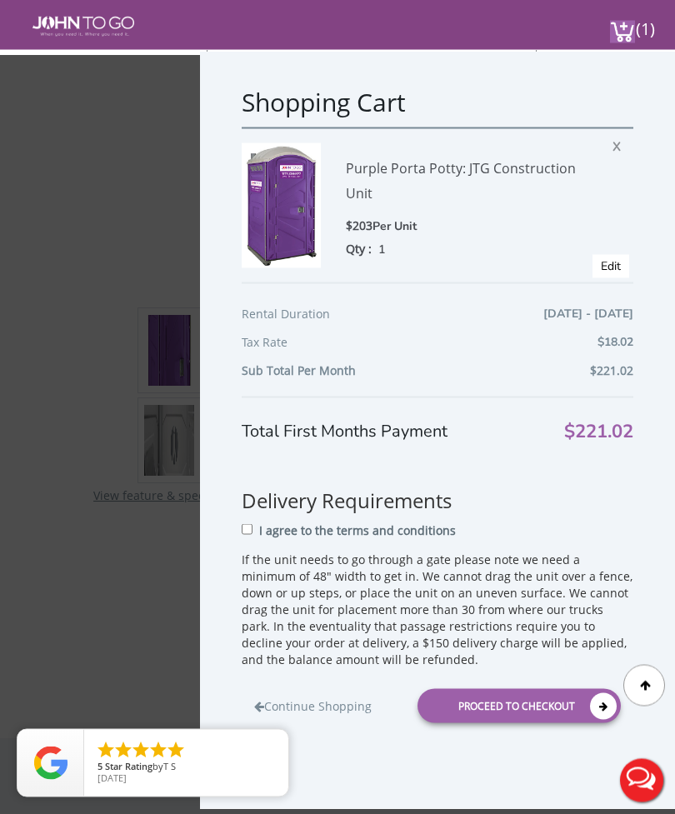
click at [252, 532] on input "I agree to the terms and conditions" at bounding box center [247, 529] width 11 height 11
checkbox input "true"
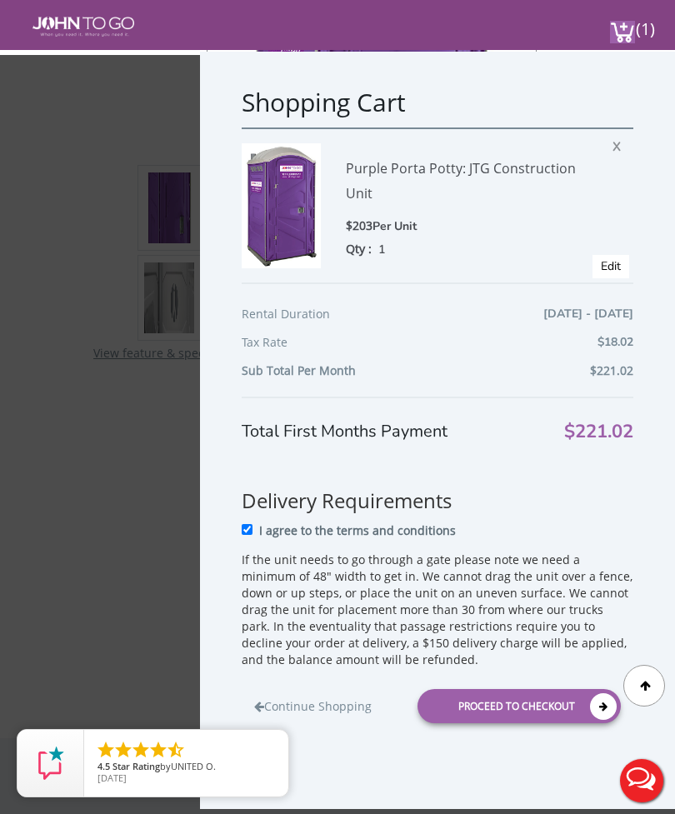
scroll to position [317, 0]
click at [546, 710] on div "Proceed to Checkout" at bounding box center [518, 706] width 203 height 34
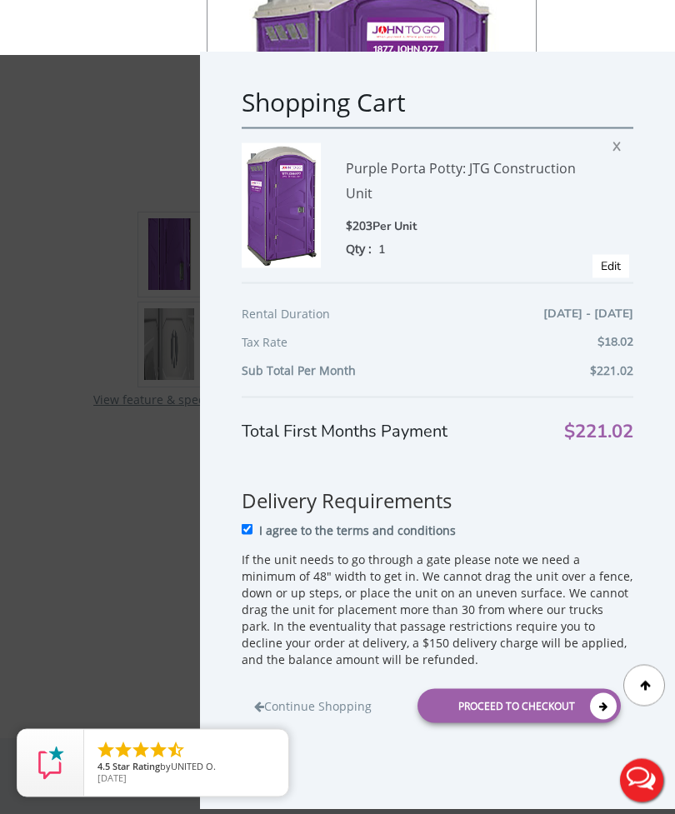
scroll to position [13, 0]
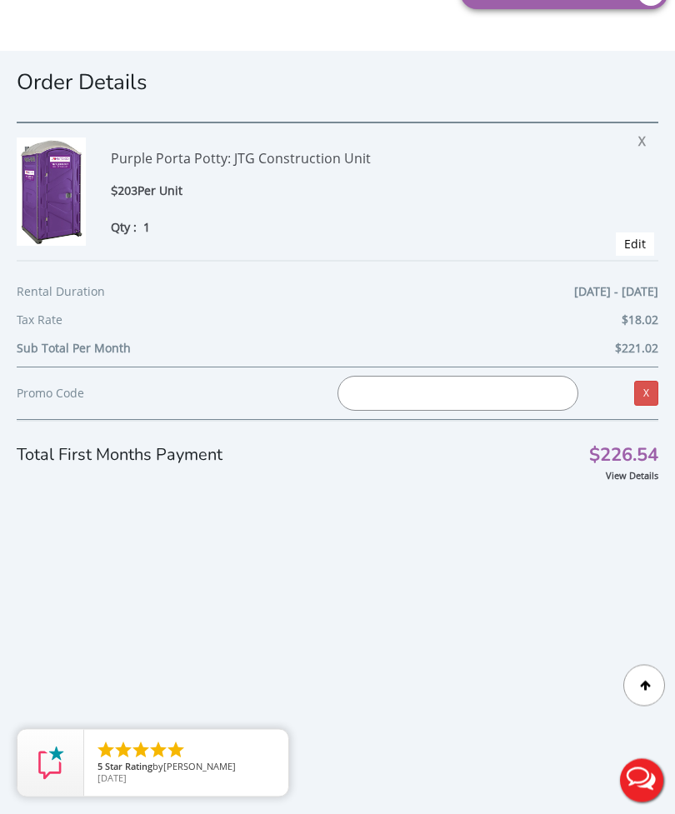
scroll to position [469, 0]
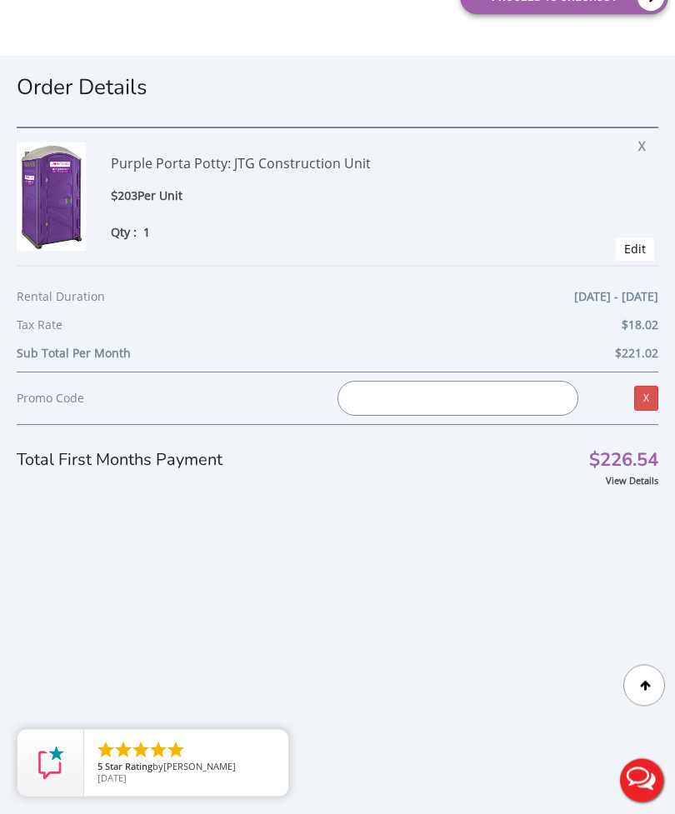
click at [492, 396] on input "text" at bounding box center [457, 399] width 241 height 35
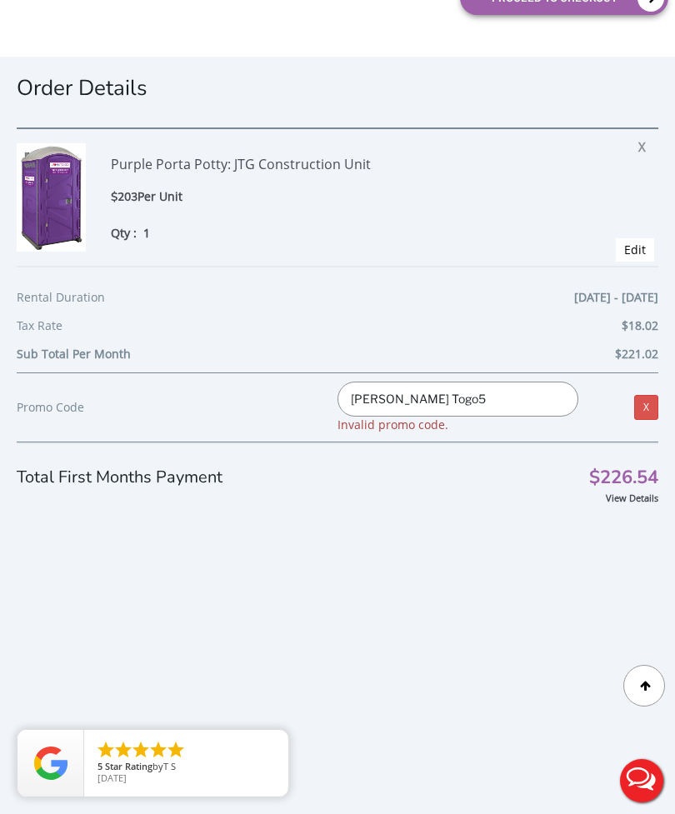
click at [385, 395] on input "[PERSON_NAME] Togo5" at bounding box center [457, 399] width 241 height 35
type input "JohnTogo5"
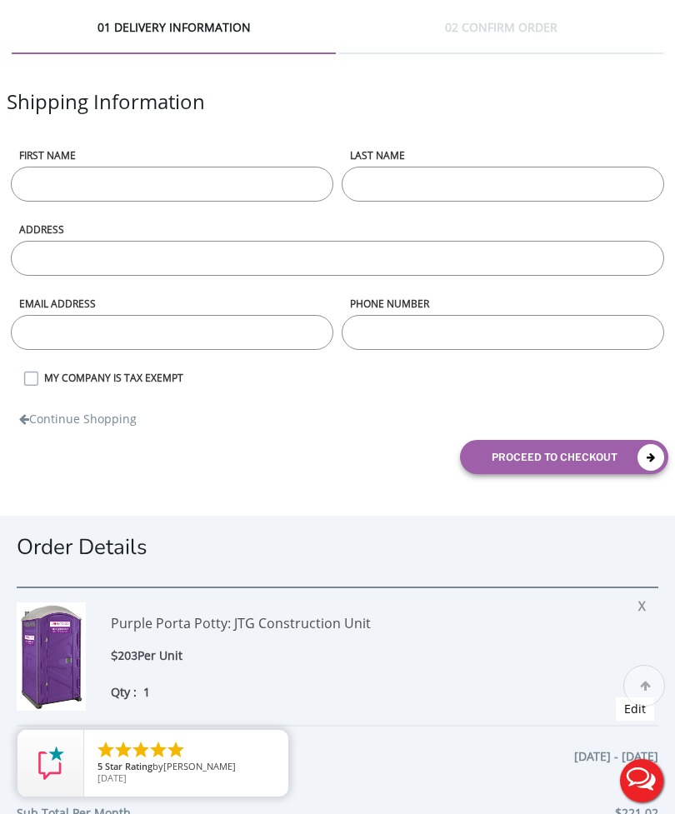
scroll to position [0, 0]
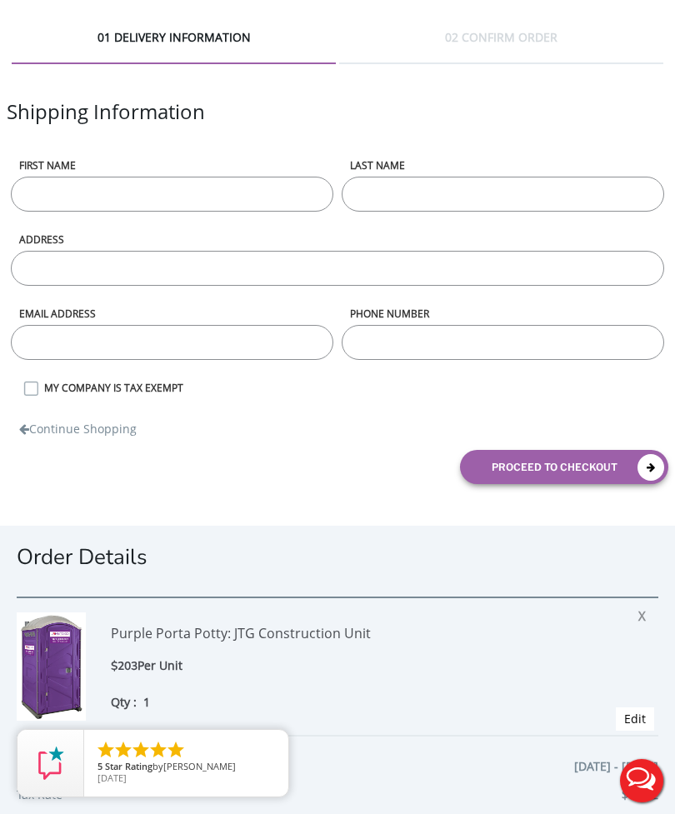
click at [36, 391] on label "MY COMPANY IS TAX EXEMPT" at bounding box center [352, 388] width 632 height 14
click at [0, 0] on input "MY COMPANY IS TAX EXEMPT" at bounding box center [0, 0] width 0 height 0
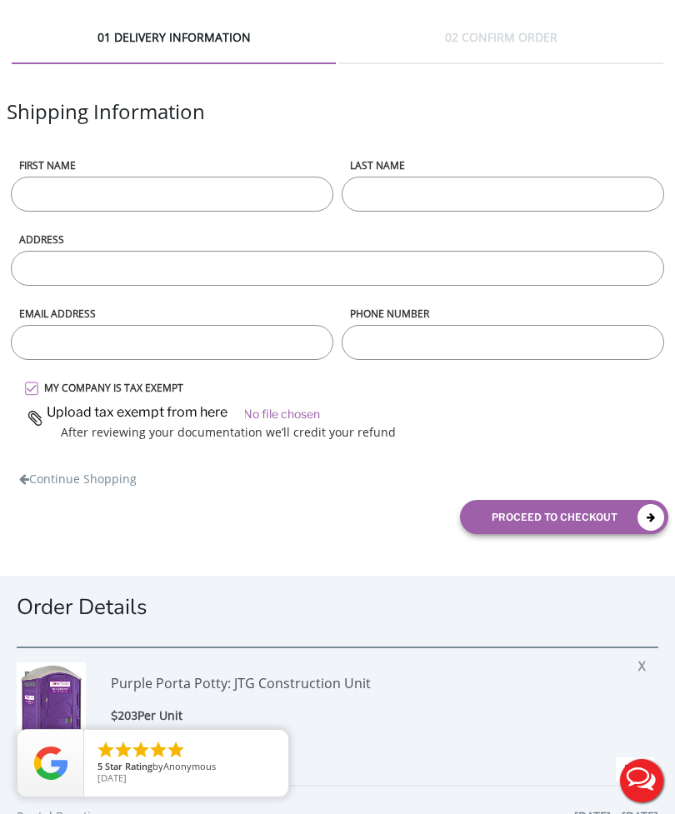
click at [301, 414] on input "file" at bounding box center [345, 411] width 645 height 25
type input "C:\fakepath\W2L Tax Exempt Cert.JPG"
click at [230, 207] on input "First name" at bounding box center [172, 194] width 322 height 35
type input "Hasina"
click at [496, 203] on input "LAST NAME" at bounding box center [503, 194] width 322 height 35
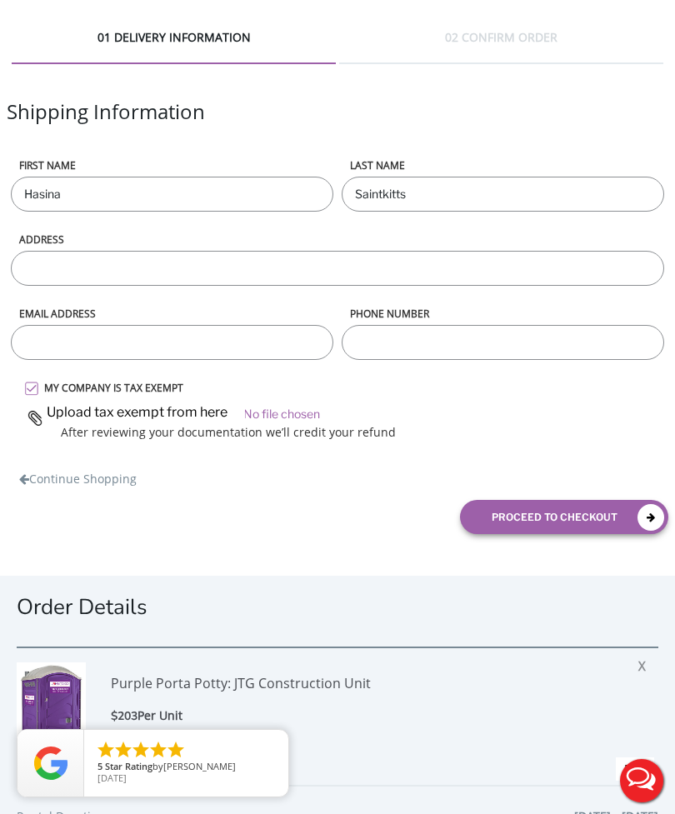
type input "Saintkitts"
click at [528, 274] on input "ADDRESS" at bounding box center [337, 268] width 653 height 35
type input "[STREET_ADDRESS]"
click at [270, 355] on input "email" at bounding box center [172, 342] width 322 height 35
type input "[EMAIL_ADDRESS][DOMAIN_NAME]"
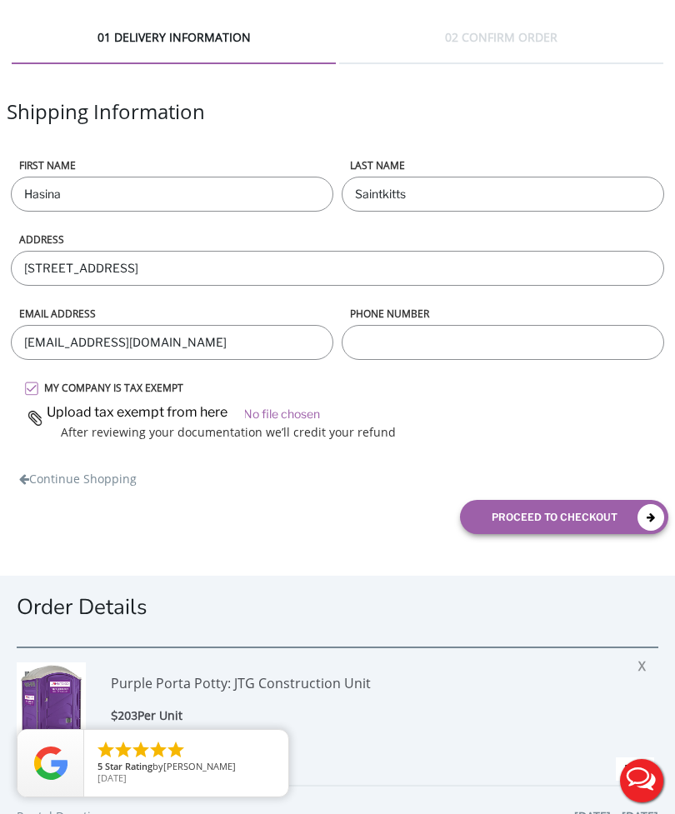
click at [533, 344] on input "phone number" at bounding box center [503, 342] width 322 height 35
type input "9142587876"
click at [610, 391] on label "MY COMPANY IS TAX EXEMPT" at bounding box center [352, 388] width 632 height 14
click at [0, 0] on input "MY COMPANY IS TAX EXEMPT" at bounding box center [0, 0] width 0 height 0
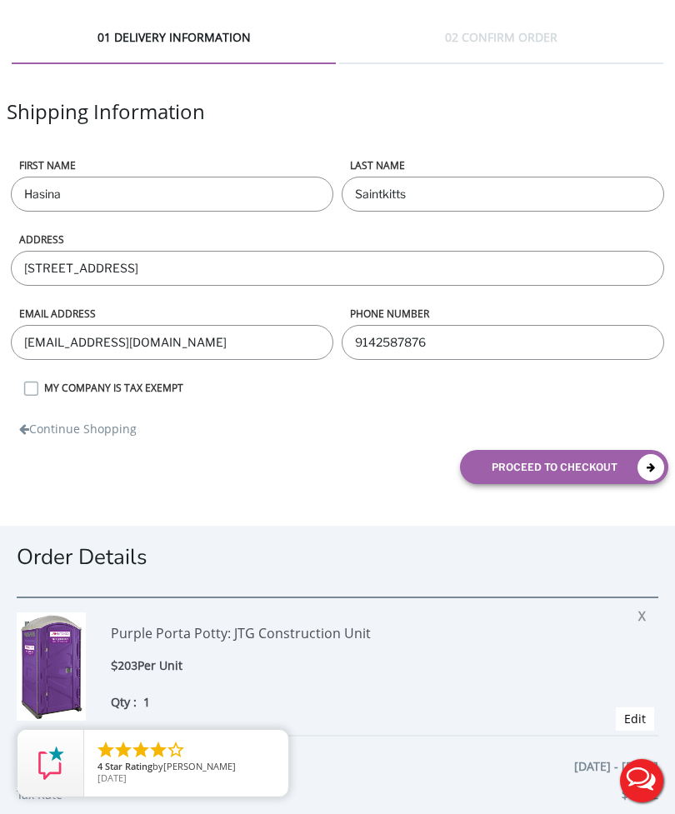
click at [586, 463] on button "proceed to checkout" at bounding box center [564, 467] width 208 height 34
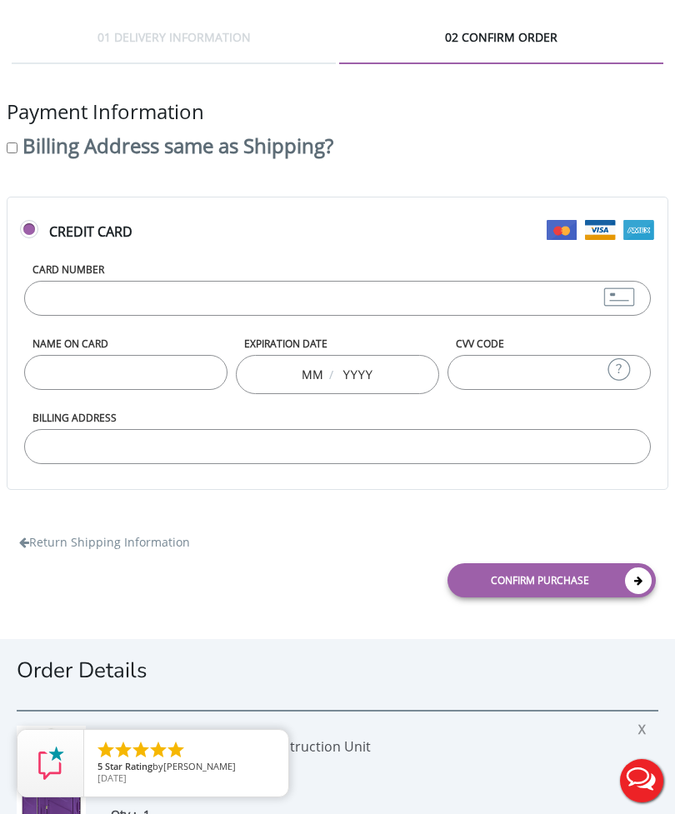
click at [29, 147] on label "Billing Address same as Shipping?" at bounding box center [177, 145] width 311 height 27
click at [17, 147] on input "Billing Address same as Shipping?" at bounding box center [12, 147] width 11 height 11
checkbox input "true"
type input "[STREET_ADDRESS]"
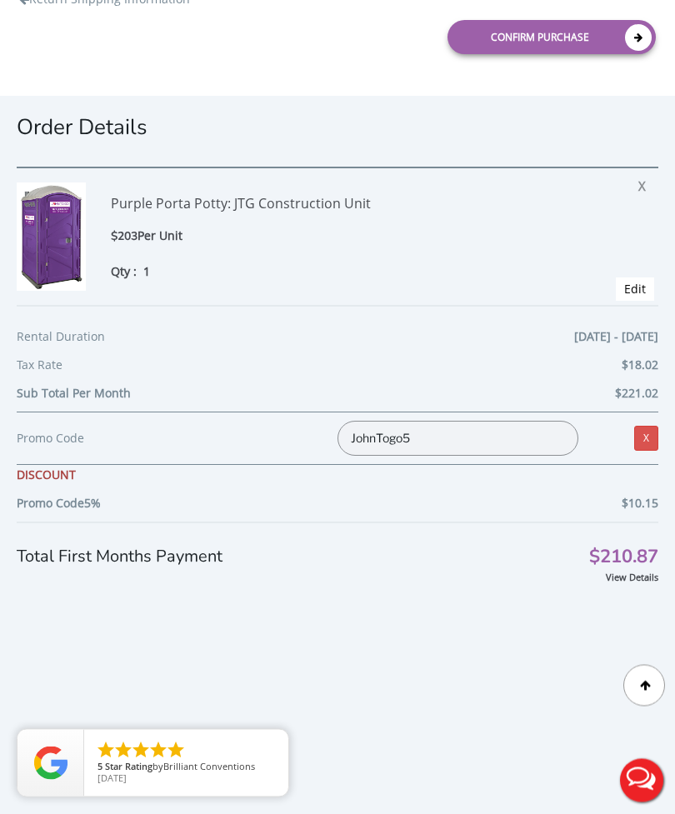
scroll to position [556, 0]
